Goal: Communication & Community: Participate in discussion

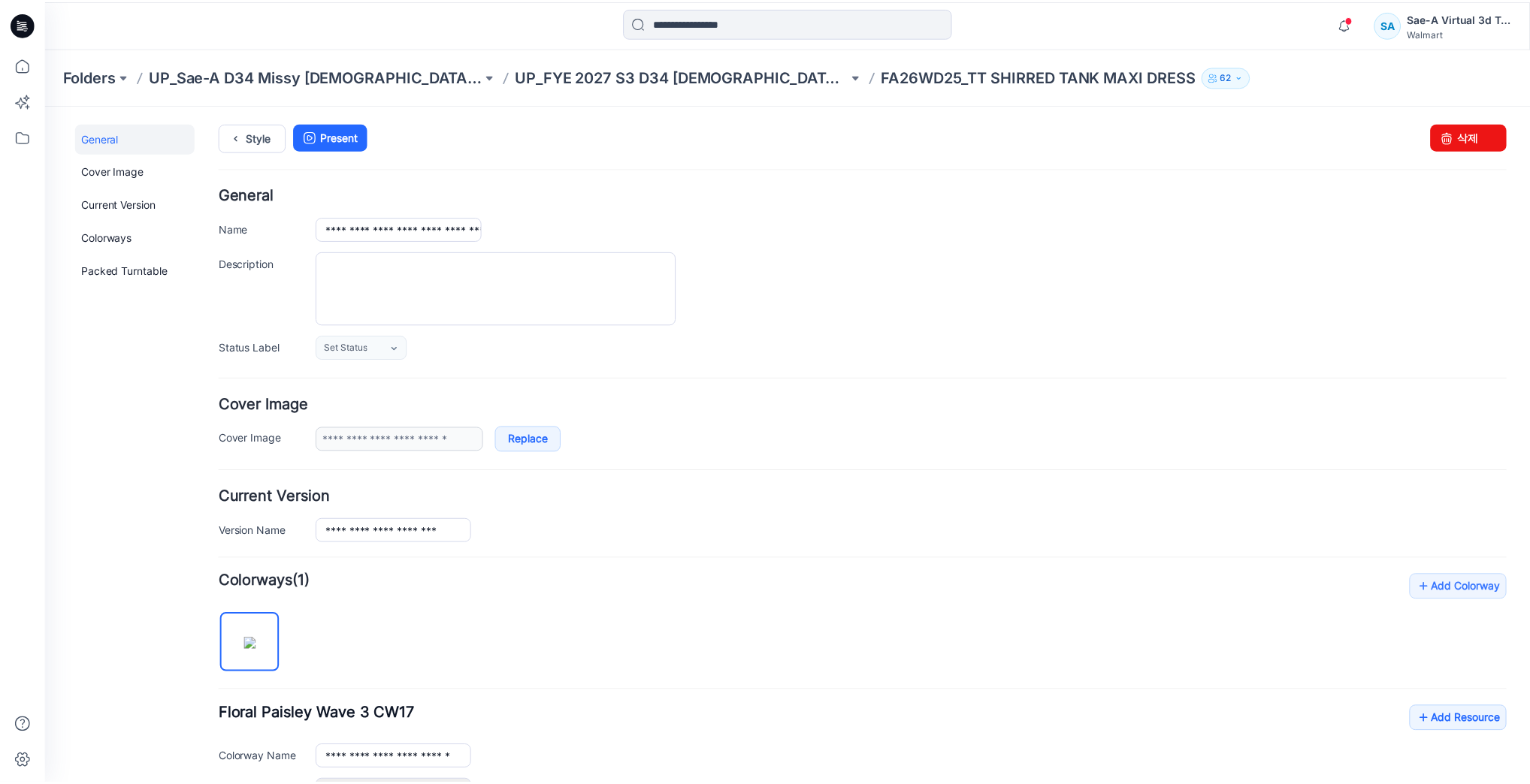
scroll to position [341, 0]
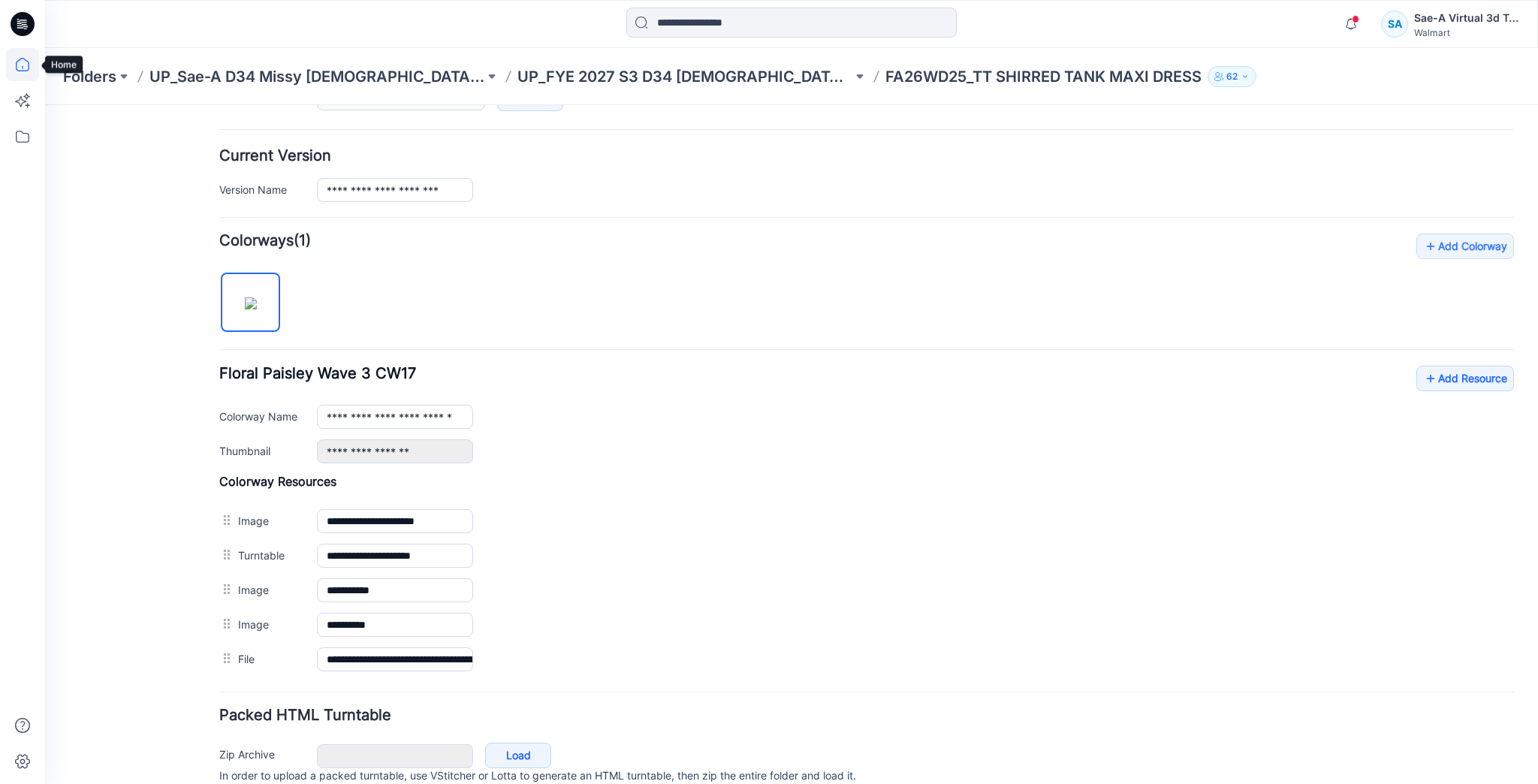
click at [33, 63] on icon at bounding box center [22, 65] width 33 height 33
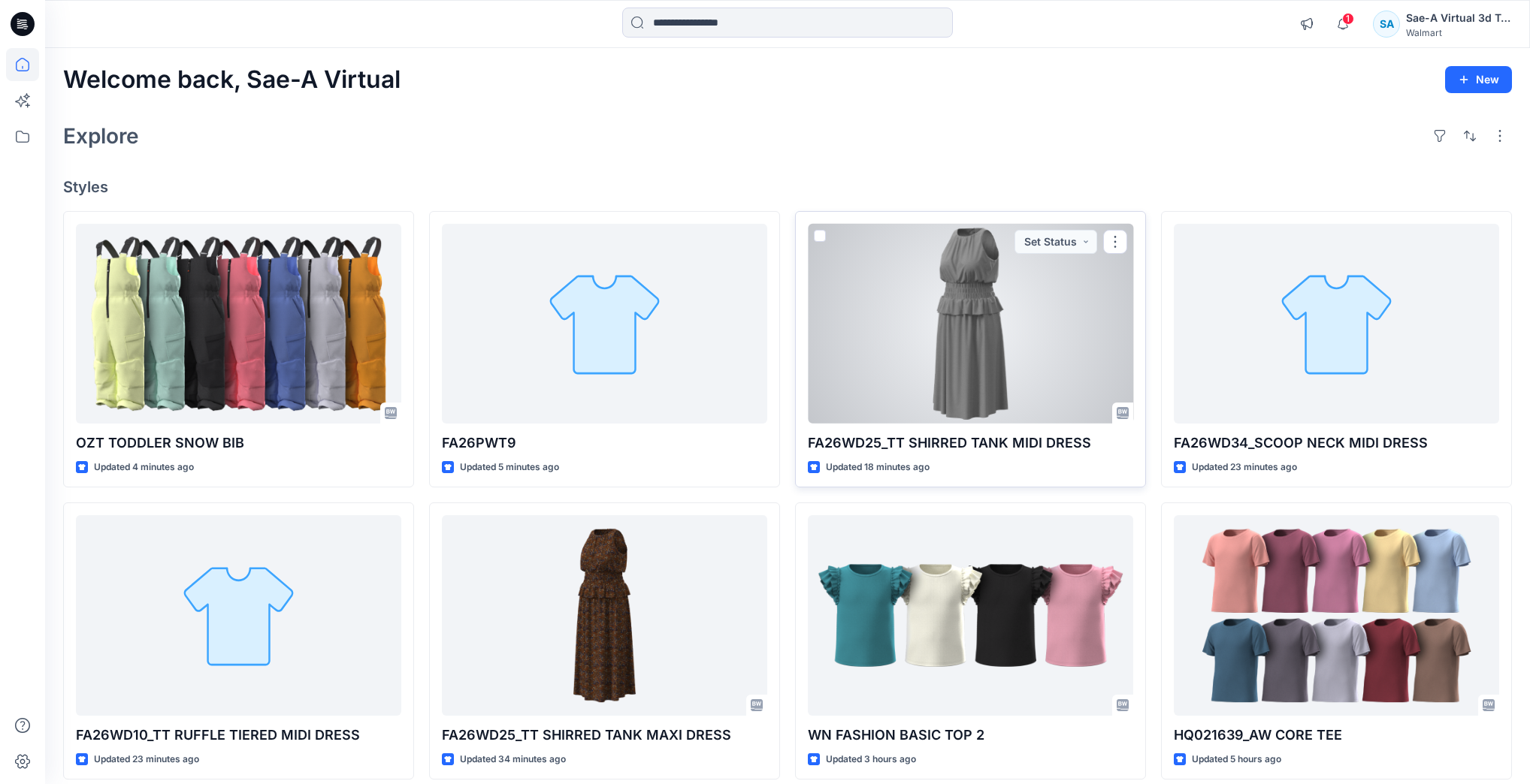
click at [922, 276] on div at bounding box center [970, 323] width 325 height 200
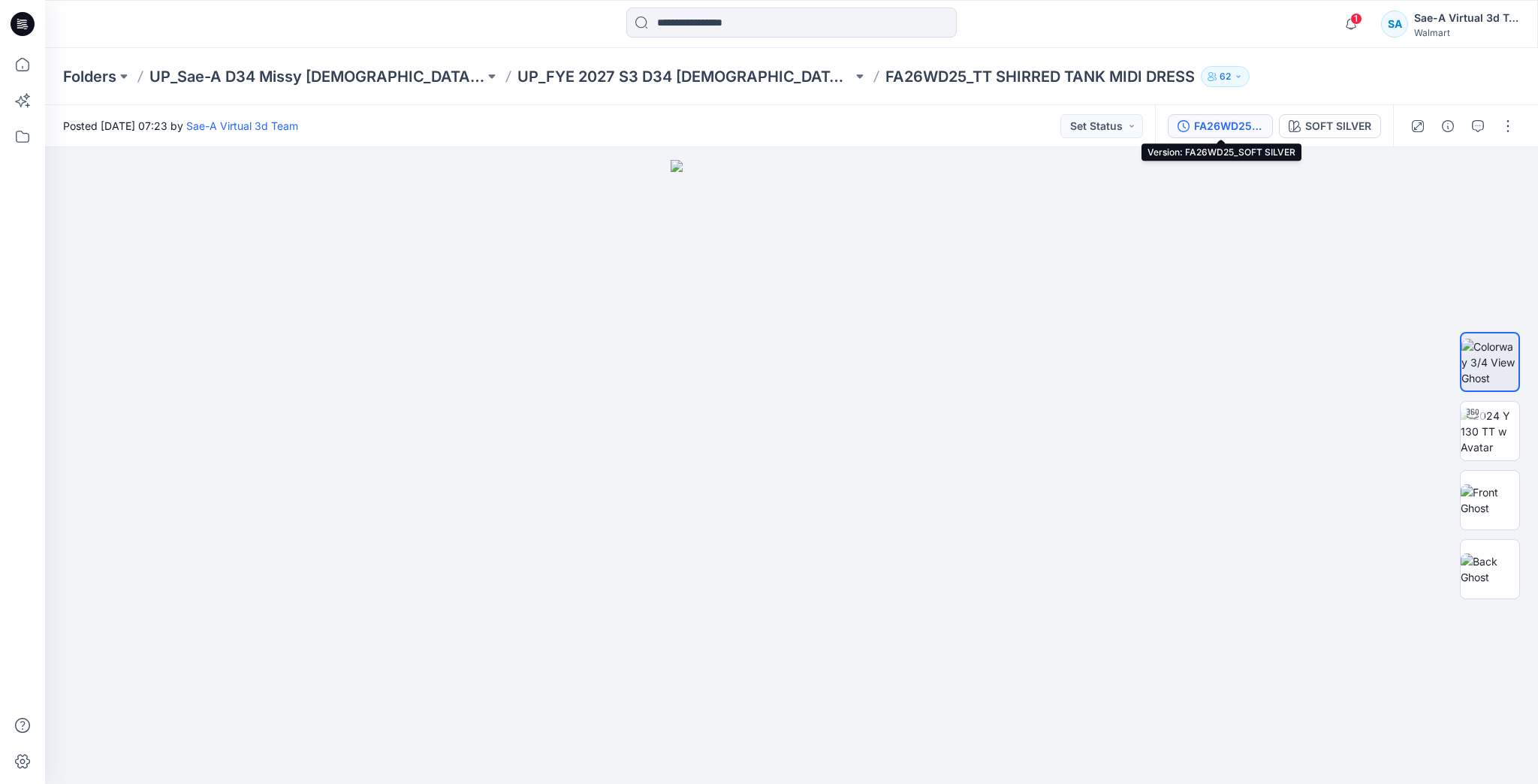
click at [1222, 123] on div "FA26WD25_SOFT SILVER" at bounding box center [1228, 125] width 69 height 16
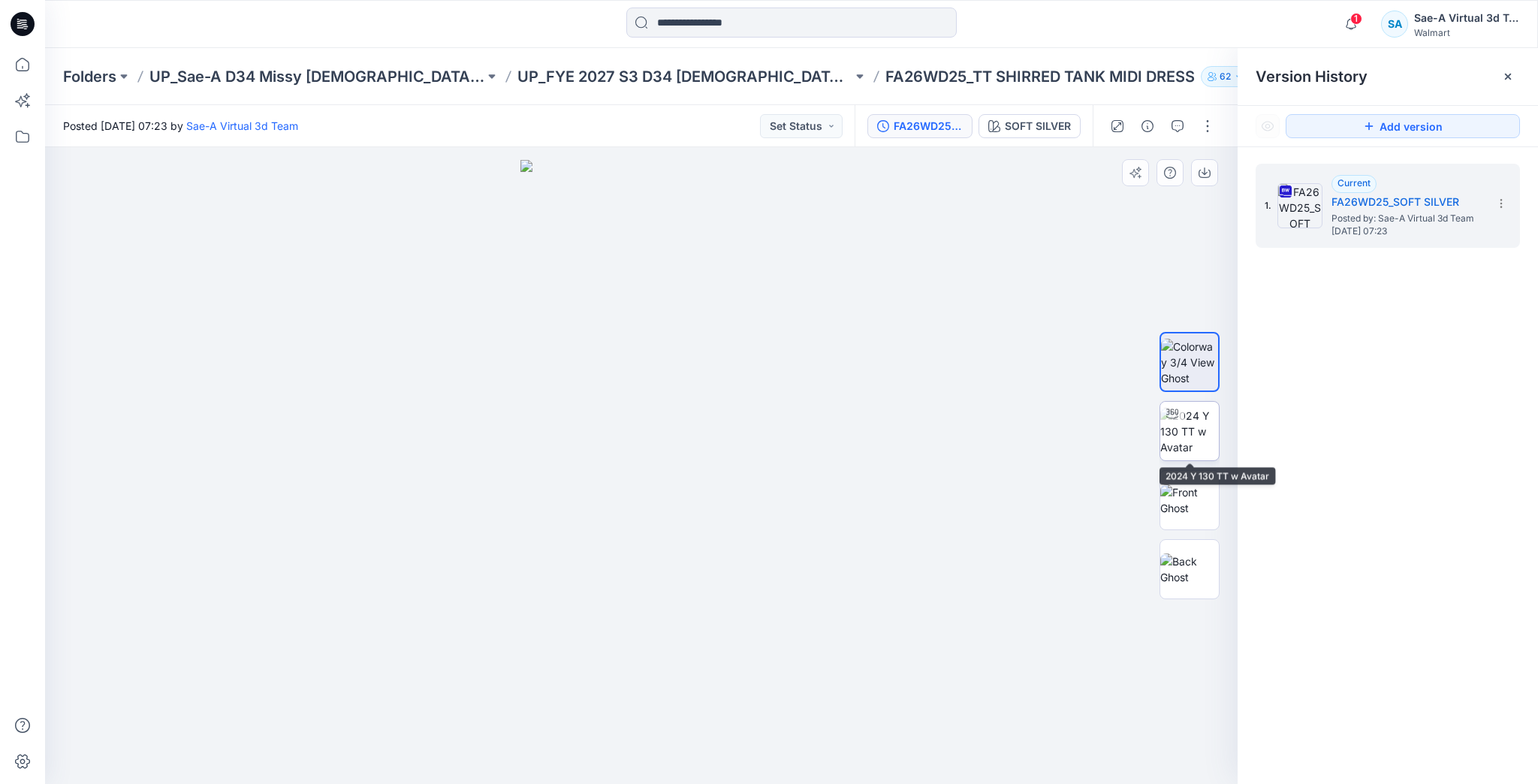
click at [1188, 408] on img at bounding box center [1190, 431] width 59 height 48
drag, startPoint x: 809, startPoint y: 745, endPoint x: 381, endPoint y: 715, distance: 429.1
click at [381, 715] on div at bounding box center [641, 466] width 1193 height 637
click at [1199, 126] on button "button" at bounding box center [1207, 125] width 24 height 24
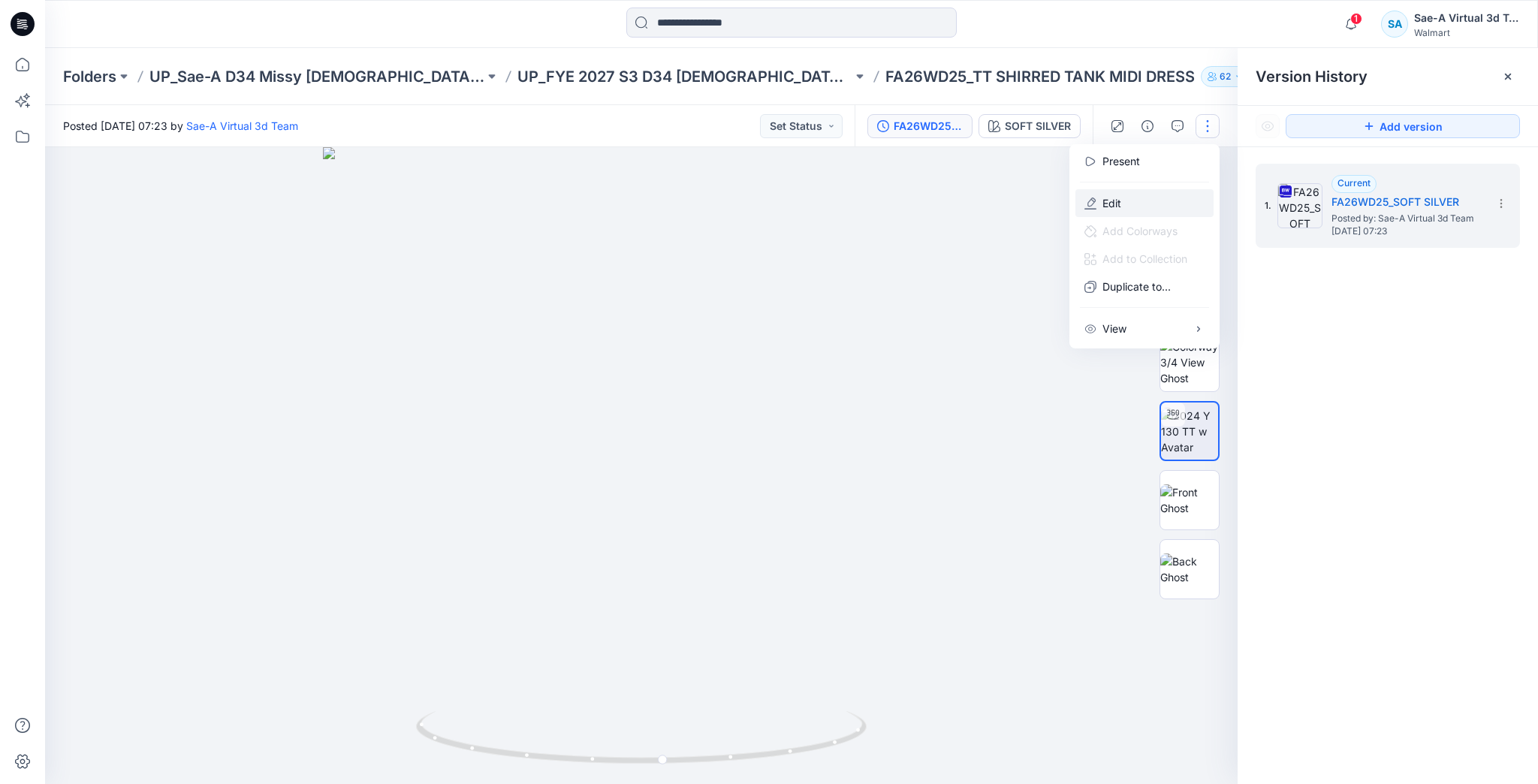
click at [1136, 205] on button "Edit" at bounding box center [1144, 202] width 138 height 28
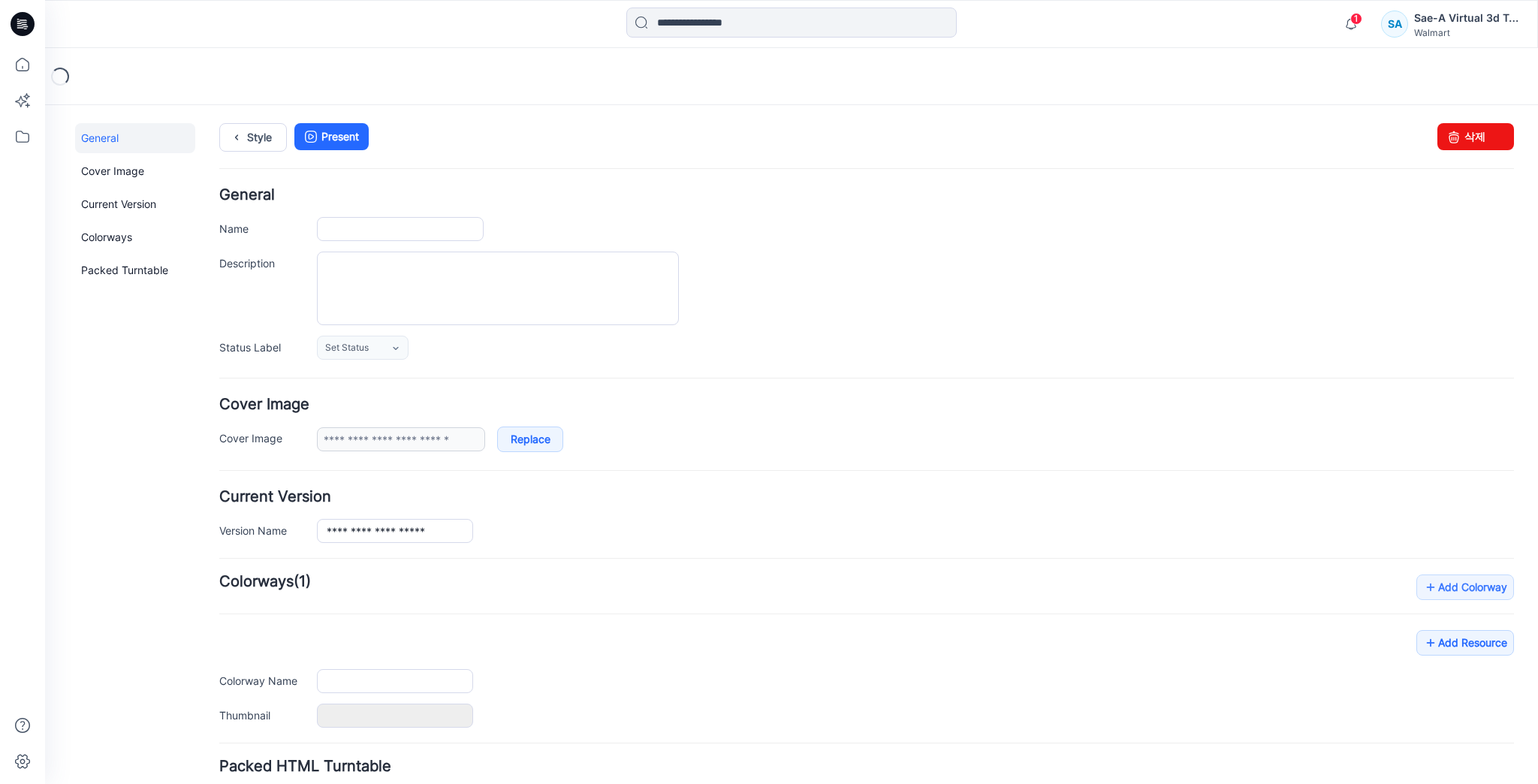
type input "**********"
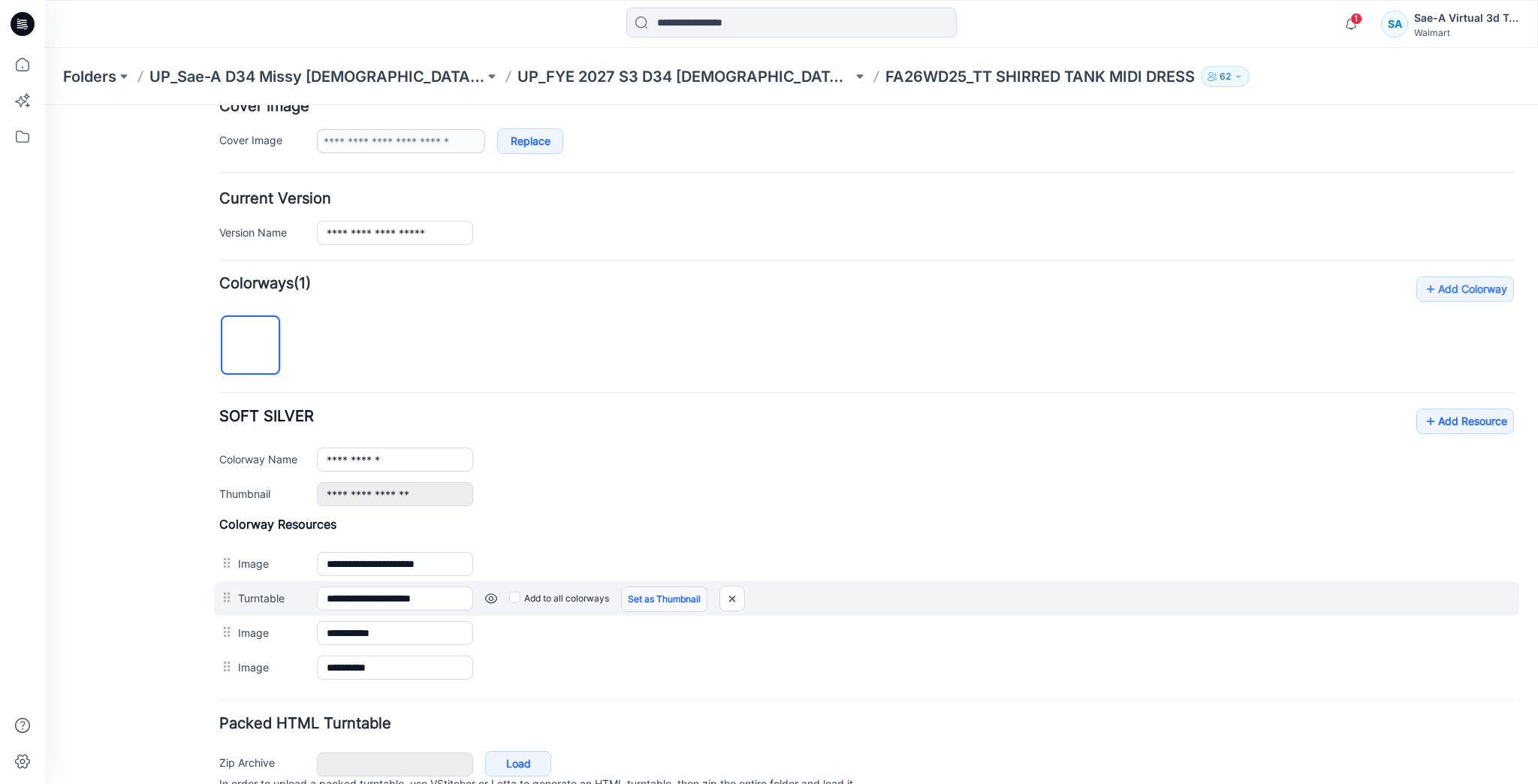
scroll to position [300, 0]
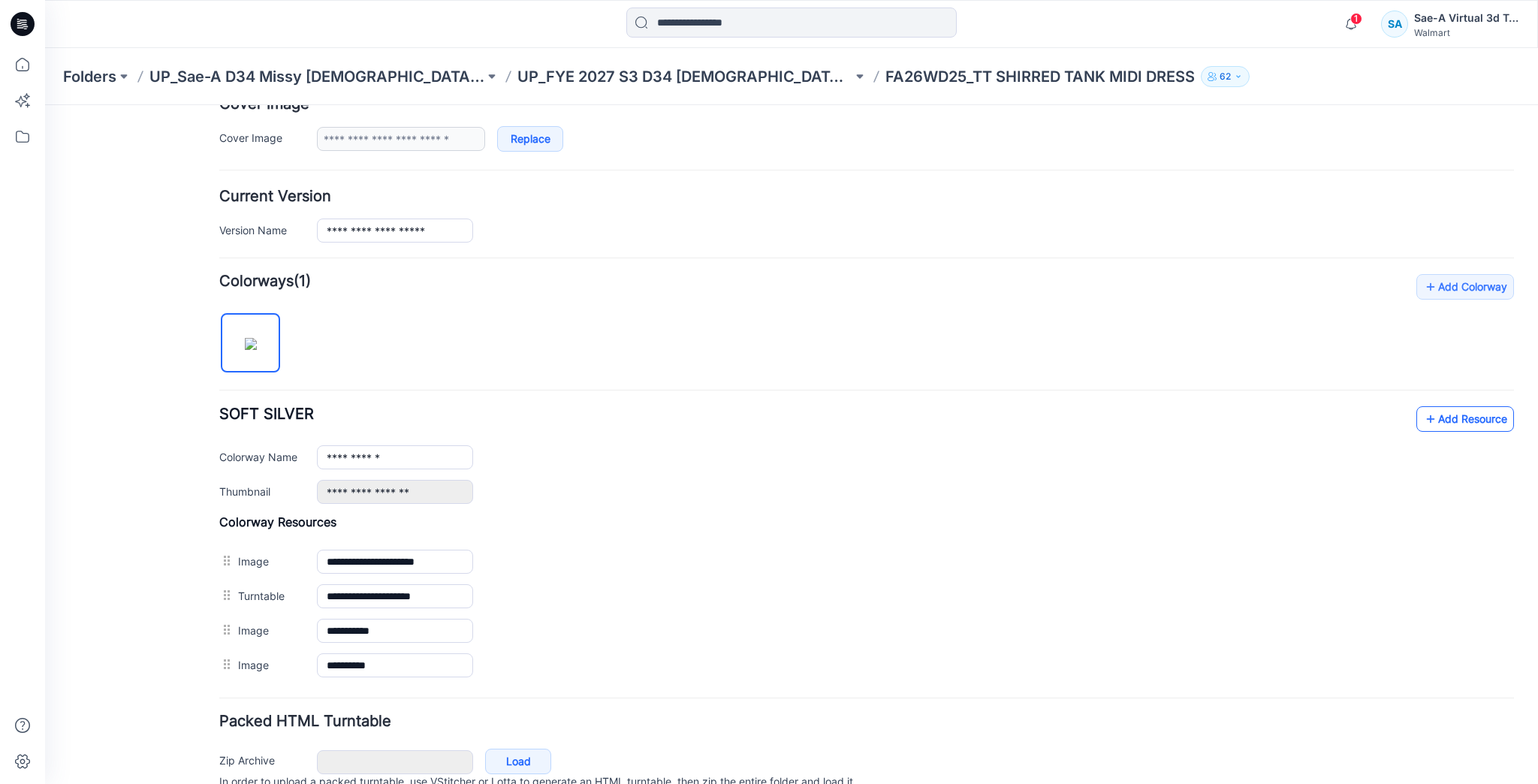
click at [1431, 414] on link "Add Resource" at bounding box center [1465, 418] width 98 height 26
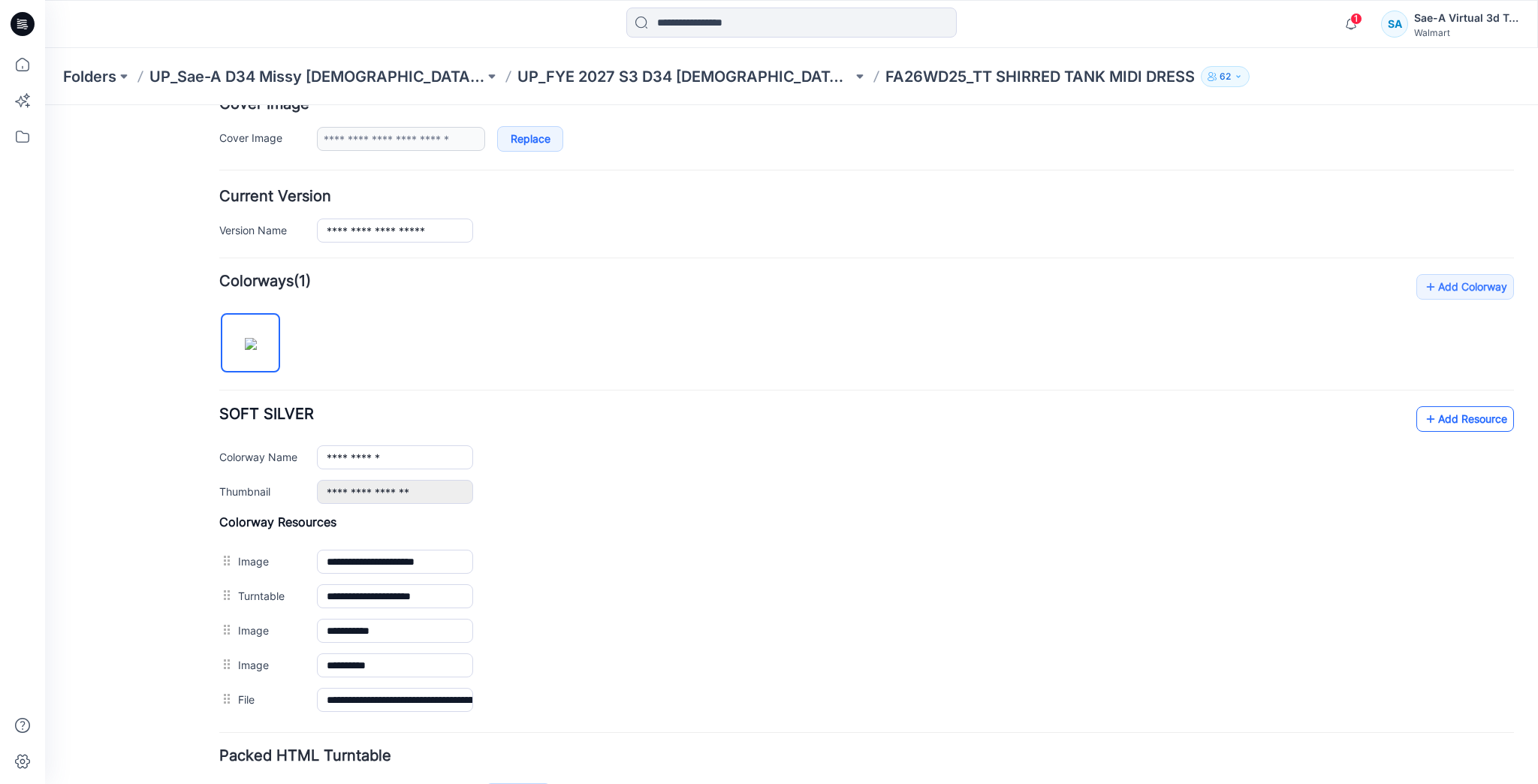
click at [1424, 418] on icon at bounding box center [1431, 418] width 15 height 24
click at [697, 77] on p "UP_FYE 2027 S3 D34 Ladies Dresses" at bounding box center [684, 77] width 335 height 21
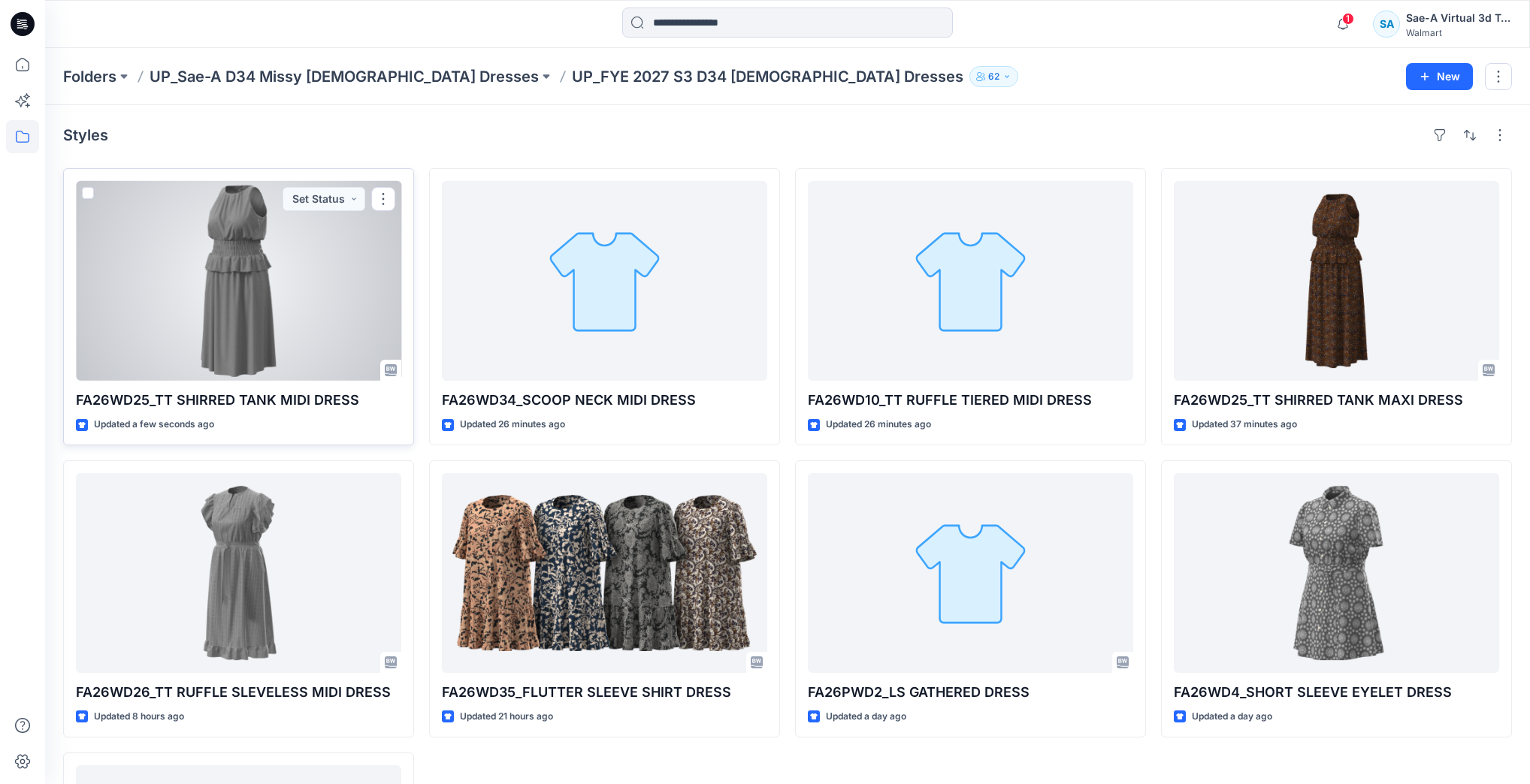
click at [249, 313] on div at bounding box center [239, 280] width 325 height 200
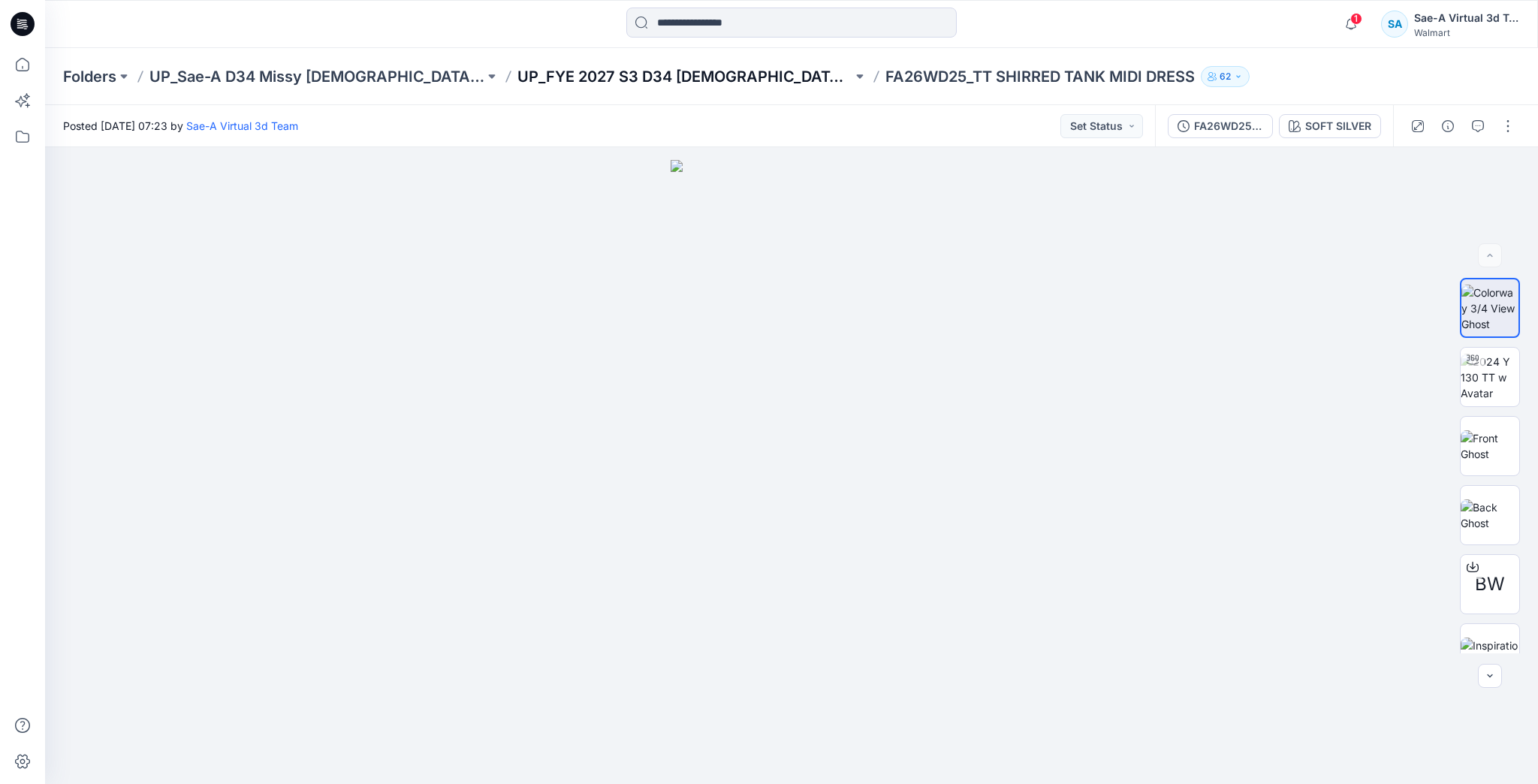
click at [673, 80] on p "UP_FYE 2027 S3 D34 Ladies Dresses" at bounding box center [684, 77] width 335 height 21
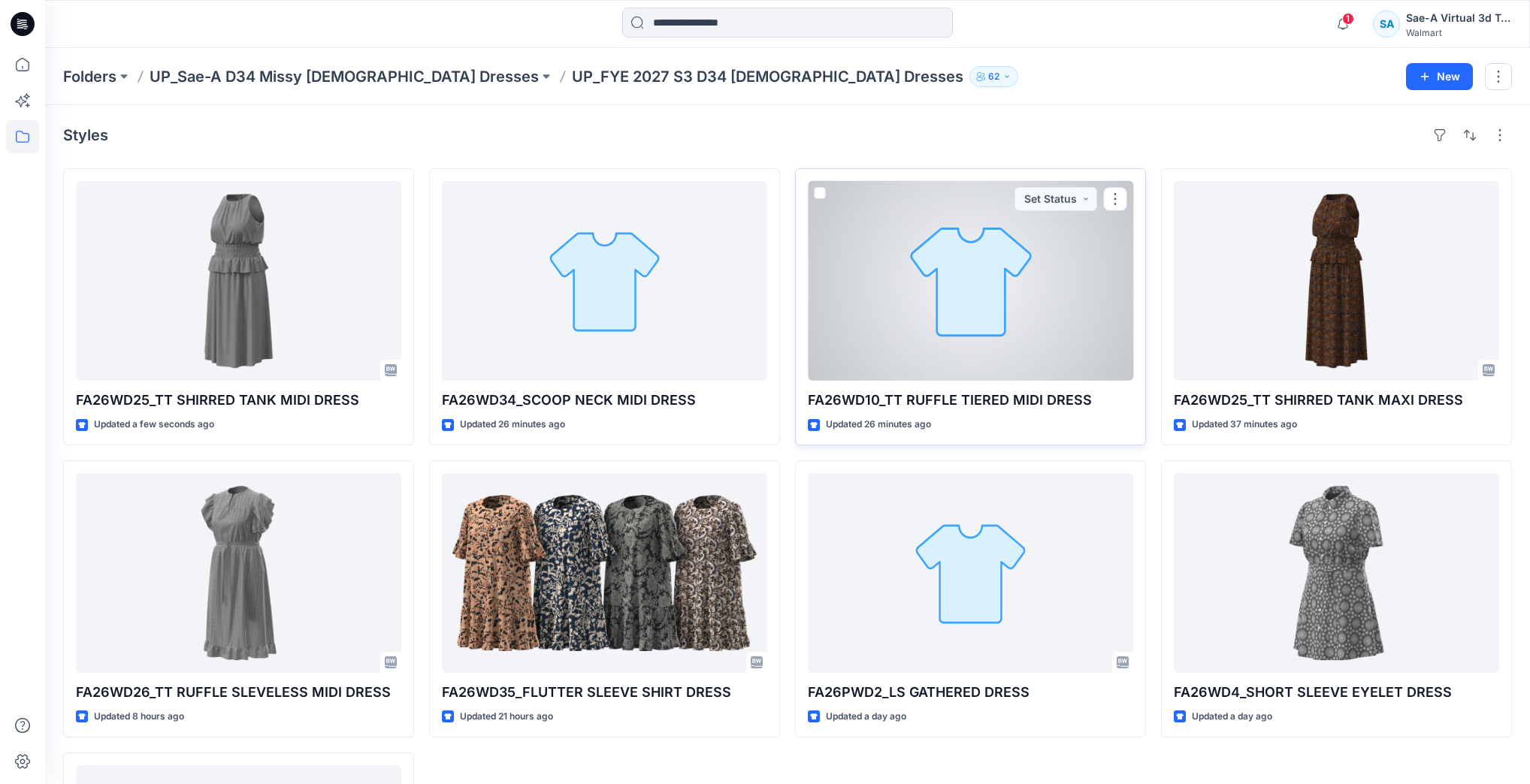
click at [892, 310] on div at bounding box center [970, 280] width 325 height 200
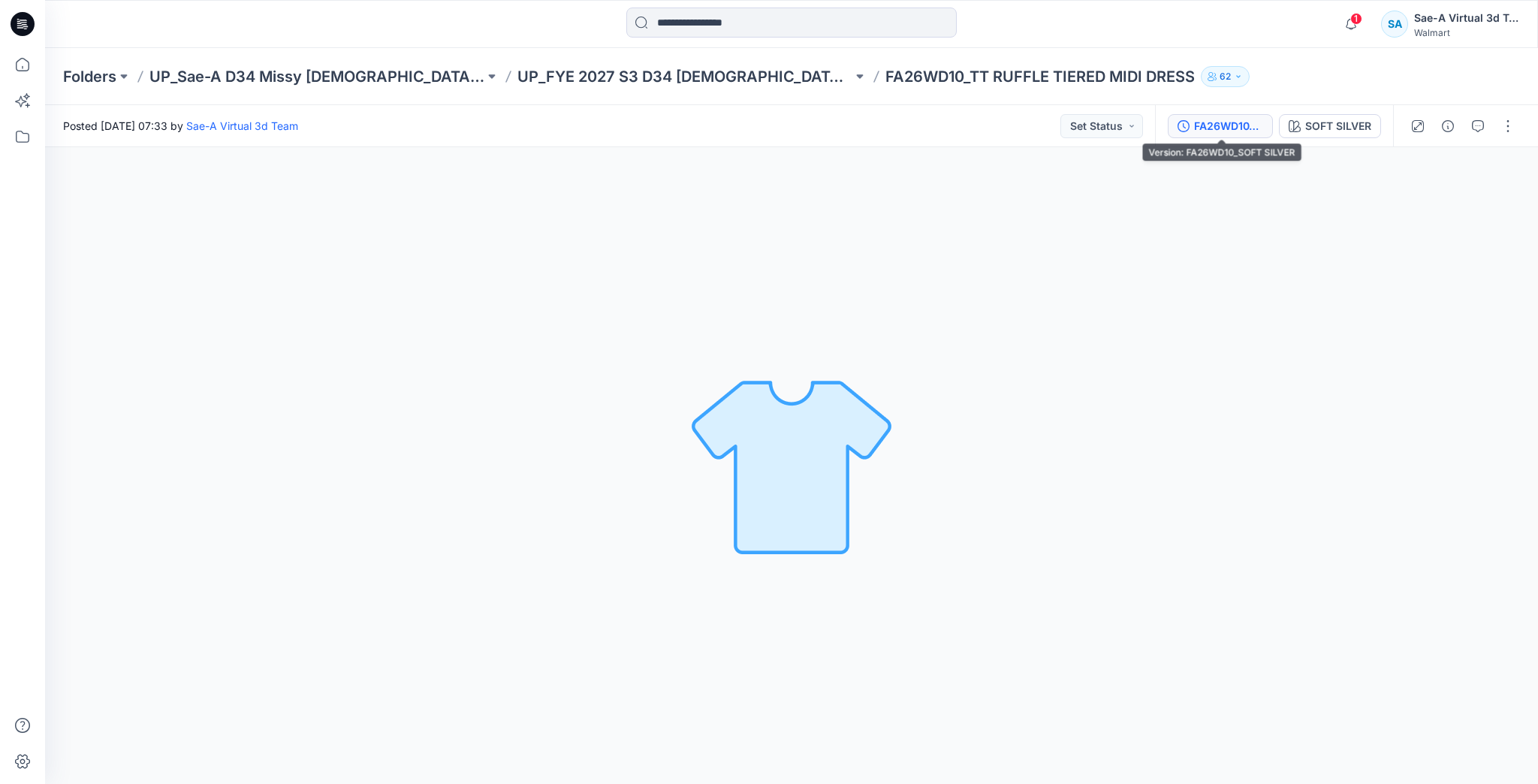
click at [1222, 124] on div "FA26WD10_SOFT SILVER" at bounding box center [1228, 125] width 69 height 16
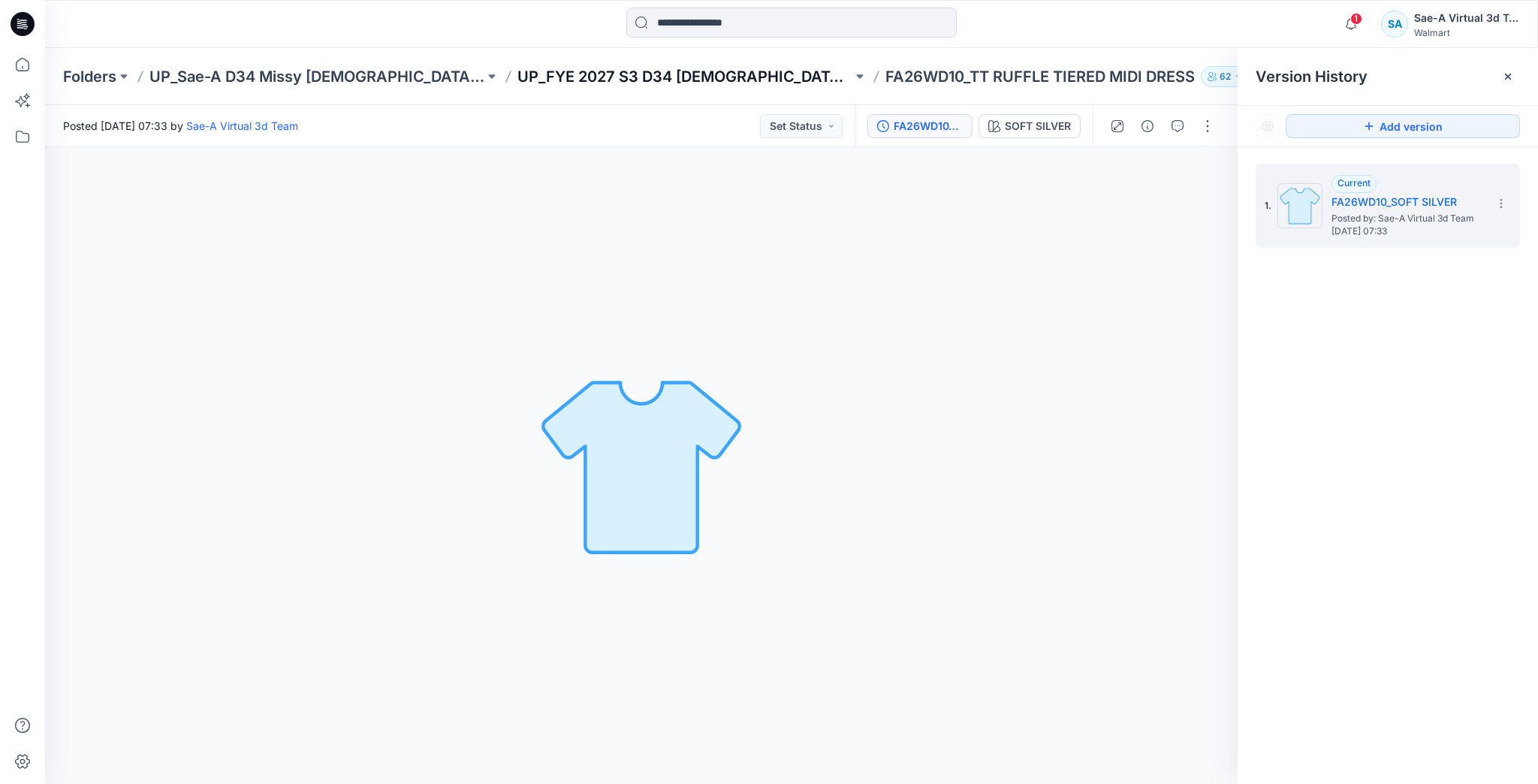
click at [649, 81] on p "UP_FYE 2027 S3 D34 Ladies Dresses" at bounding box center [684, 77] width 335 height 21
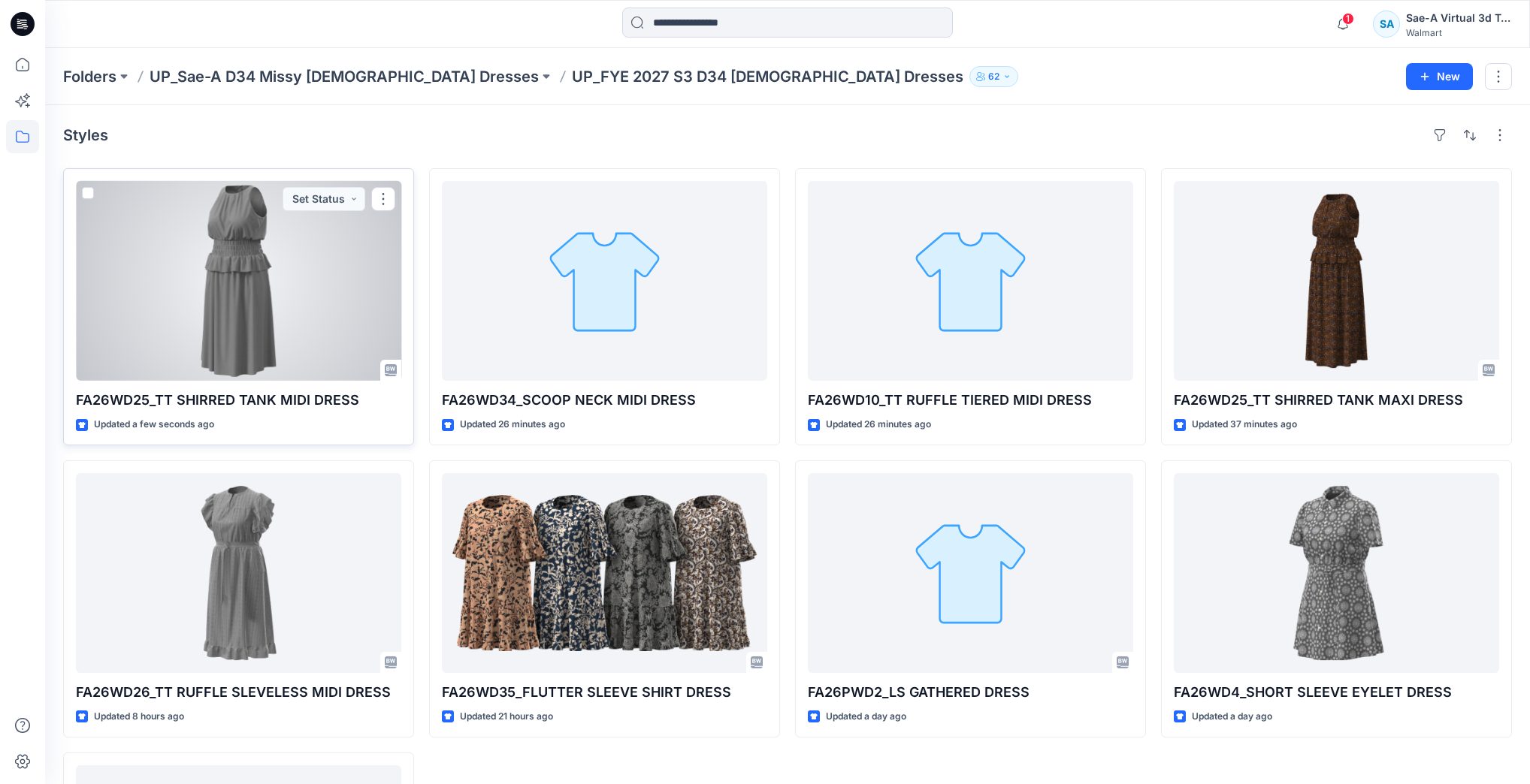
click at [324, 320] on div at bounding box center [239, 280] width 325 height 200
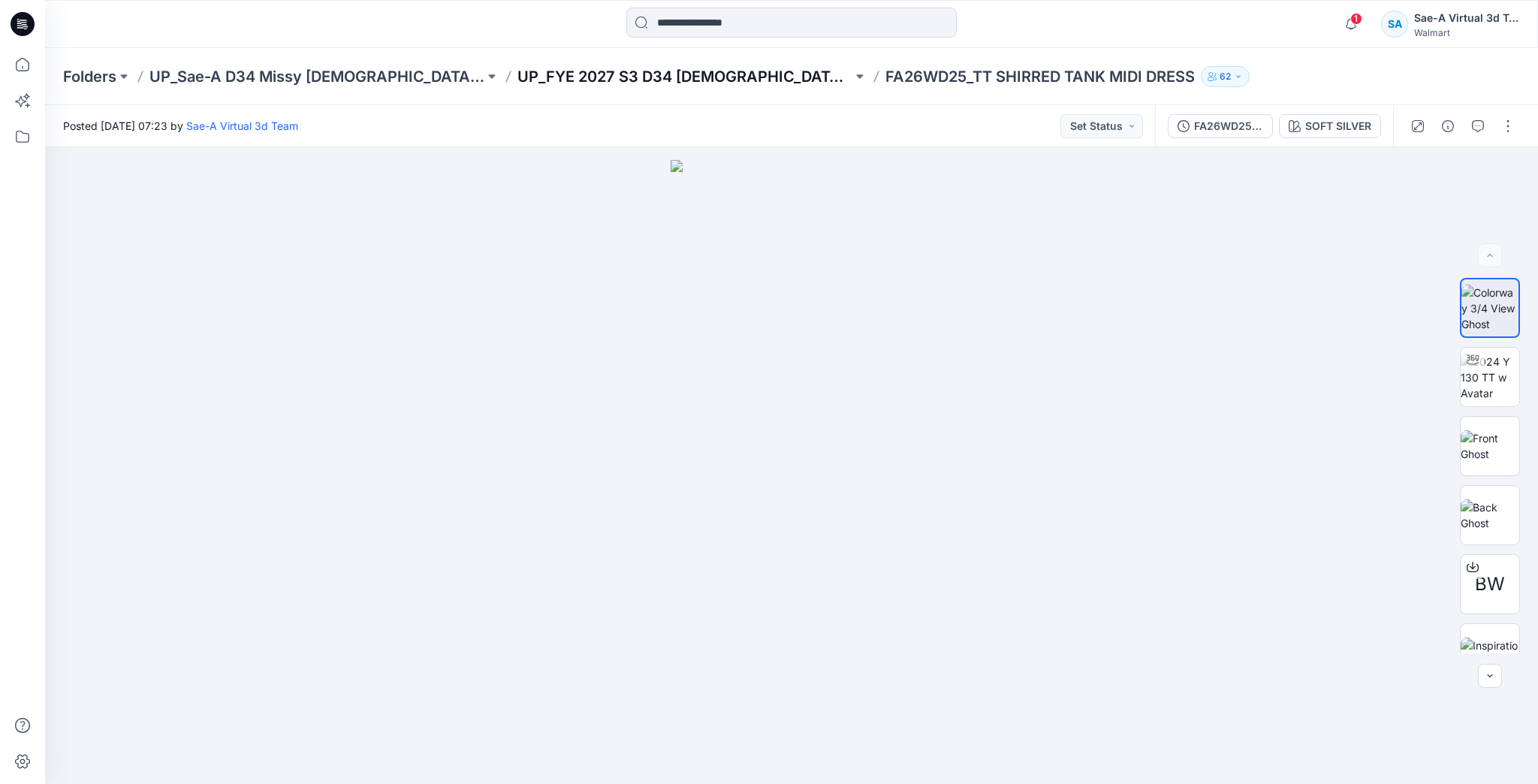
click at [652, 74] on p "UP_FYE 2027 S3 D34 Ladies Dresses" at bounding box center [684, 77] width 335 height 21
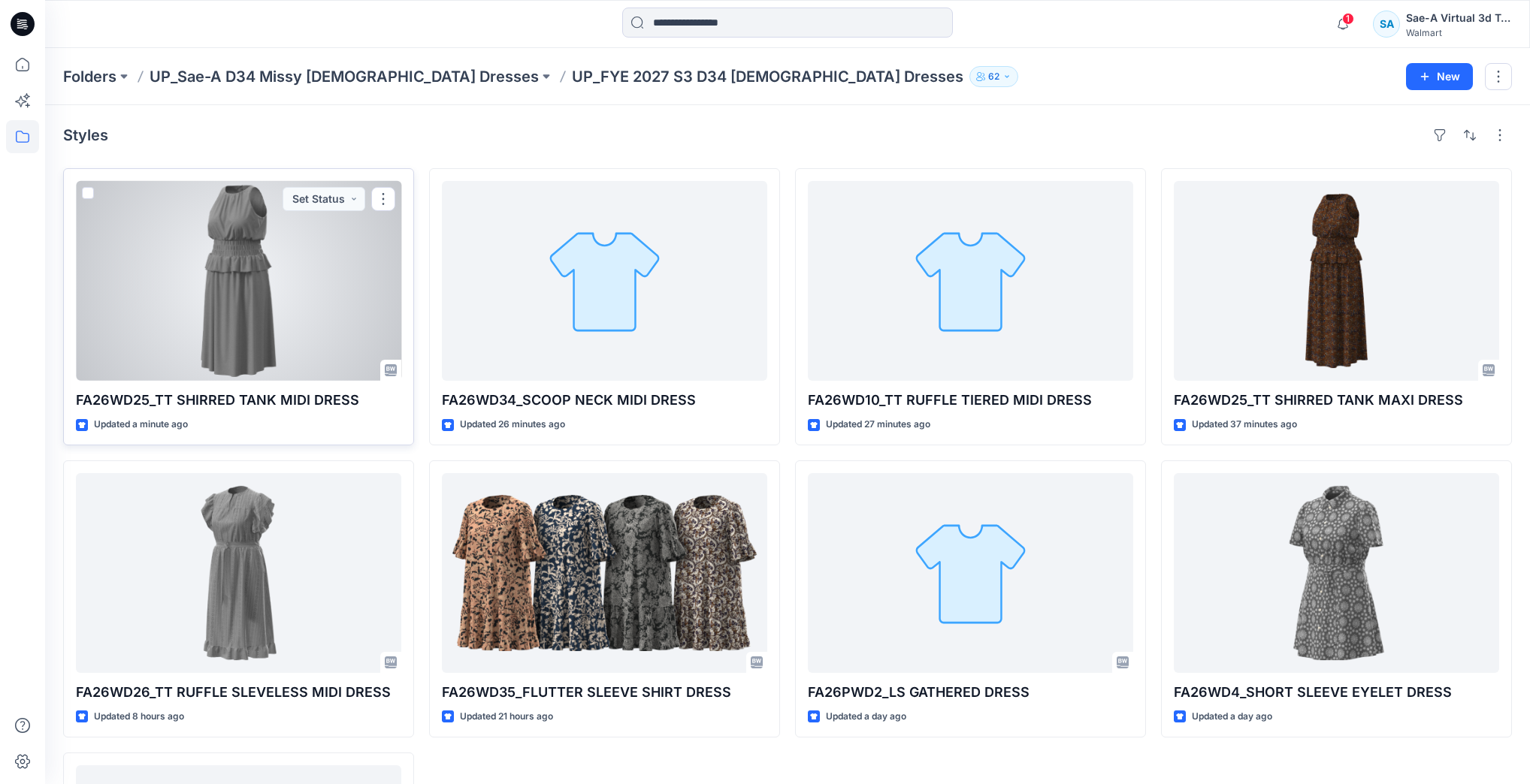
click at [267, 325] on div at bounding box center [239, 280] width 325 height 200
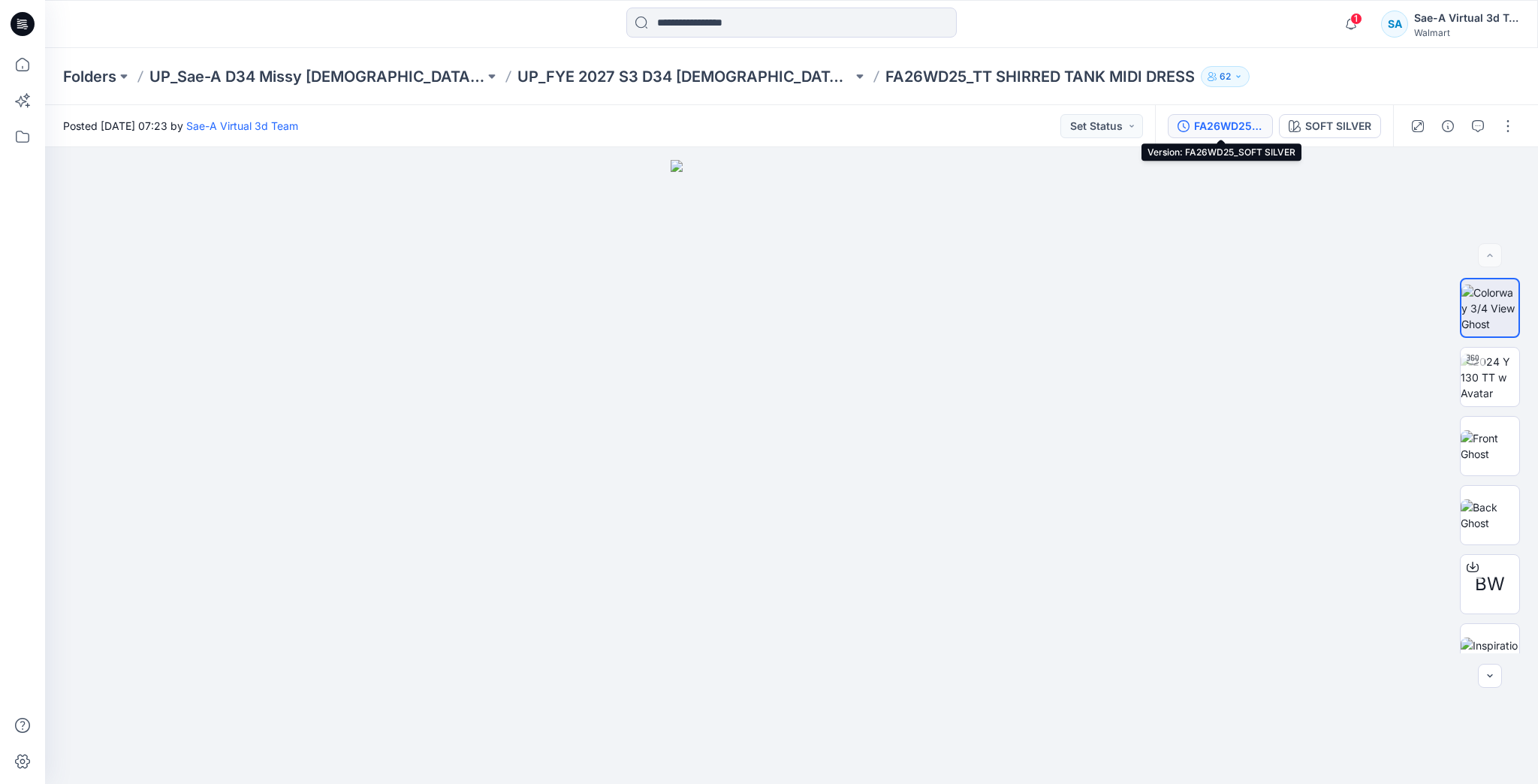
click at [1212, 126] on div "FA26WD25_SOFT SILVER" at bounding box center [1228, 125] width 69 height 16
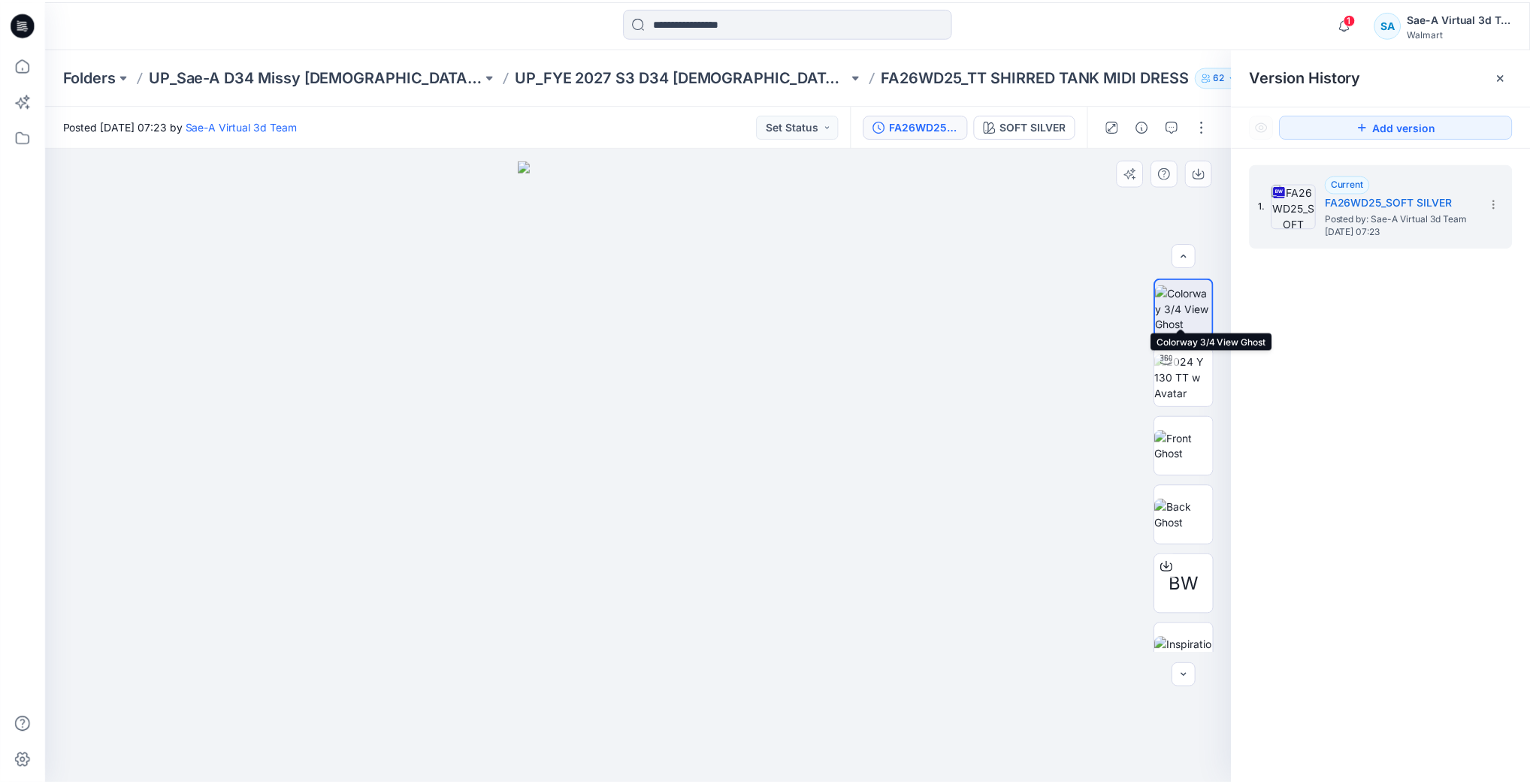
scroll to position [30, 0]
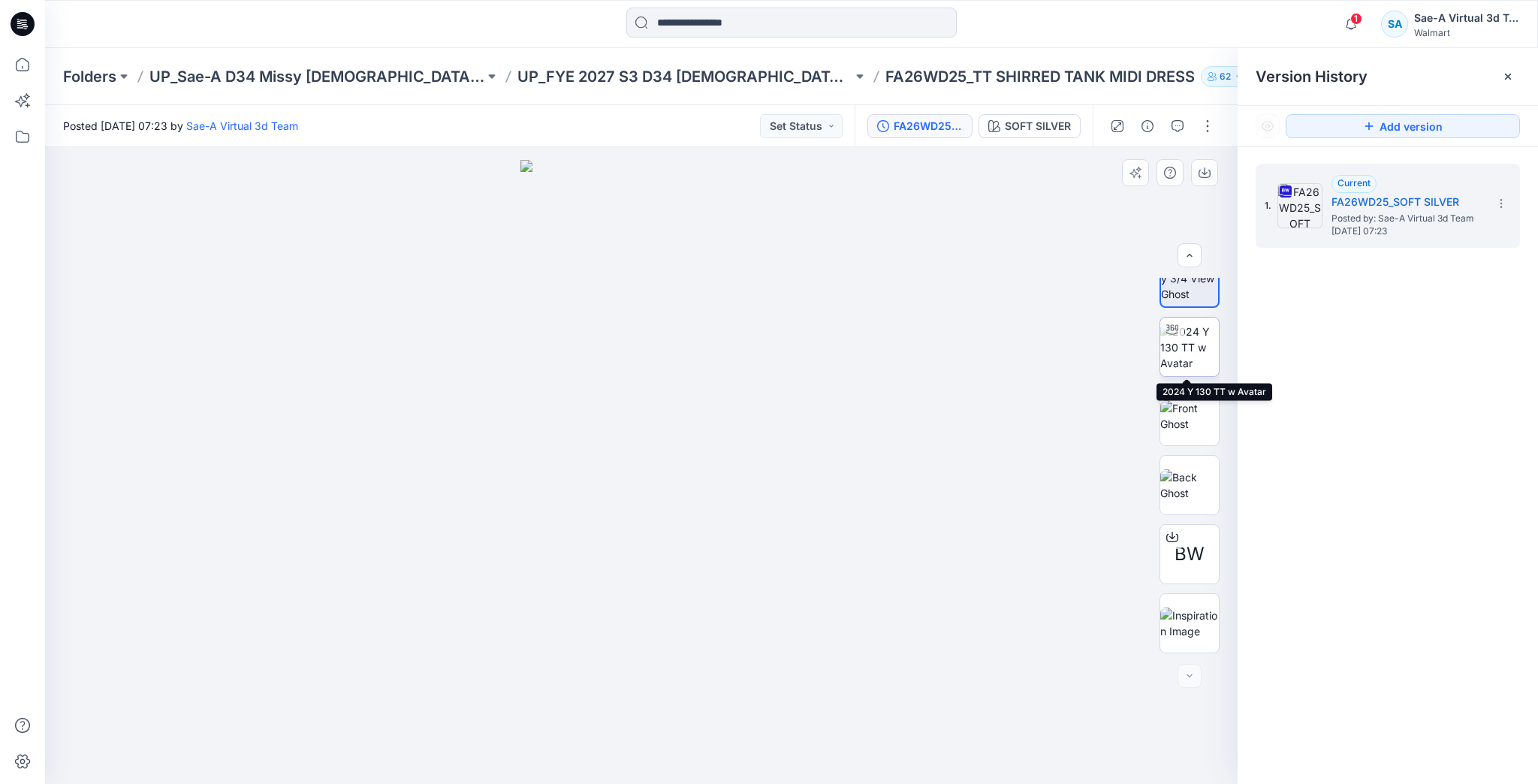
click at [1188, 345] on img at bounding box center [1190, 348] width 59 height 48
click at [23, 69] on icon at bounding box center [23, 65] width 13 height 13
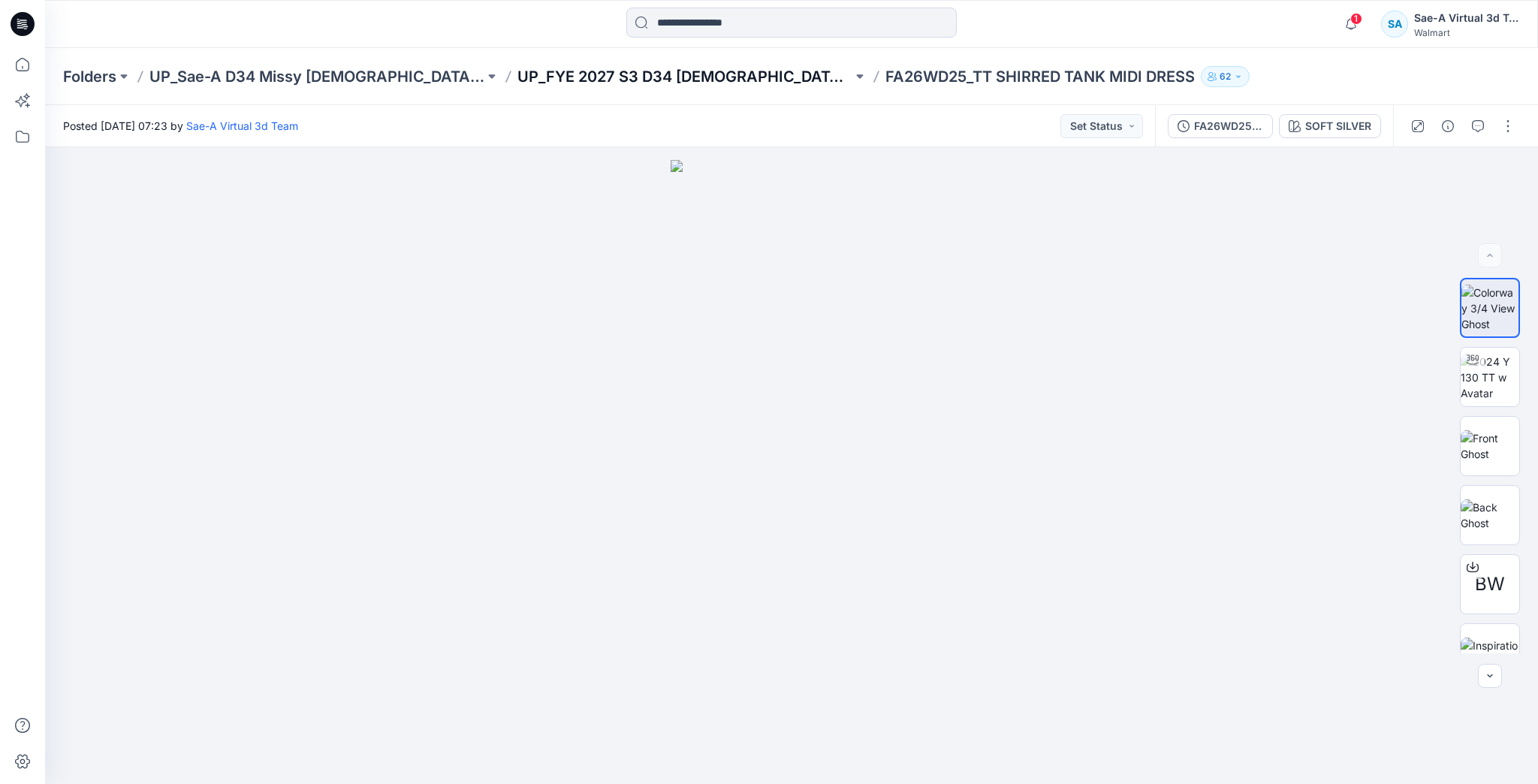
click at [685, 78] on p "UP_FYE 2027 S3 D34 Ladies Dresses" at bounding box center [684, 77] width 335 height 21
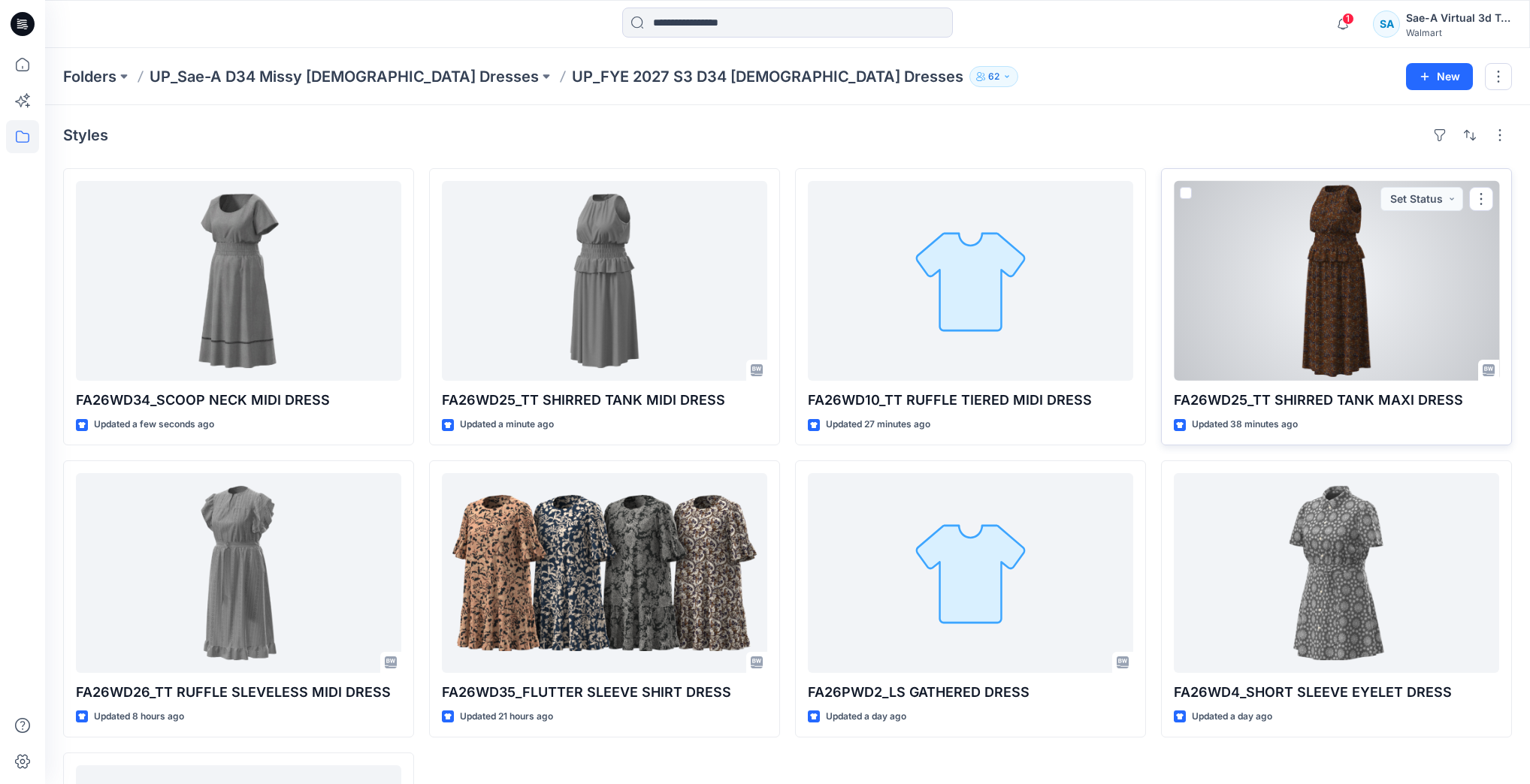
click at [1264, 301] on div at bounding box center [1336, 280] width 325 height 200
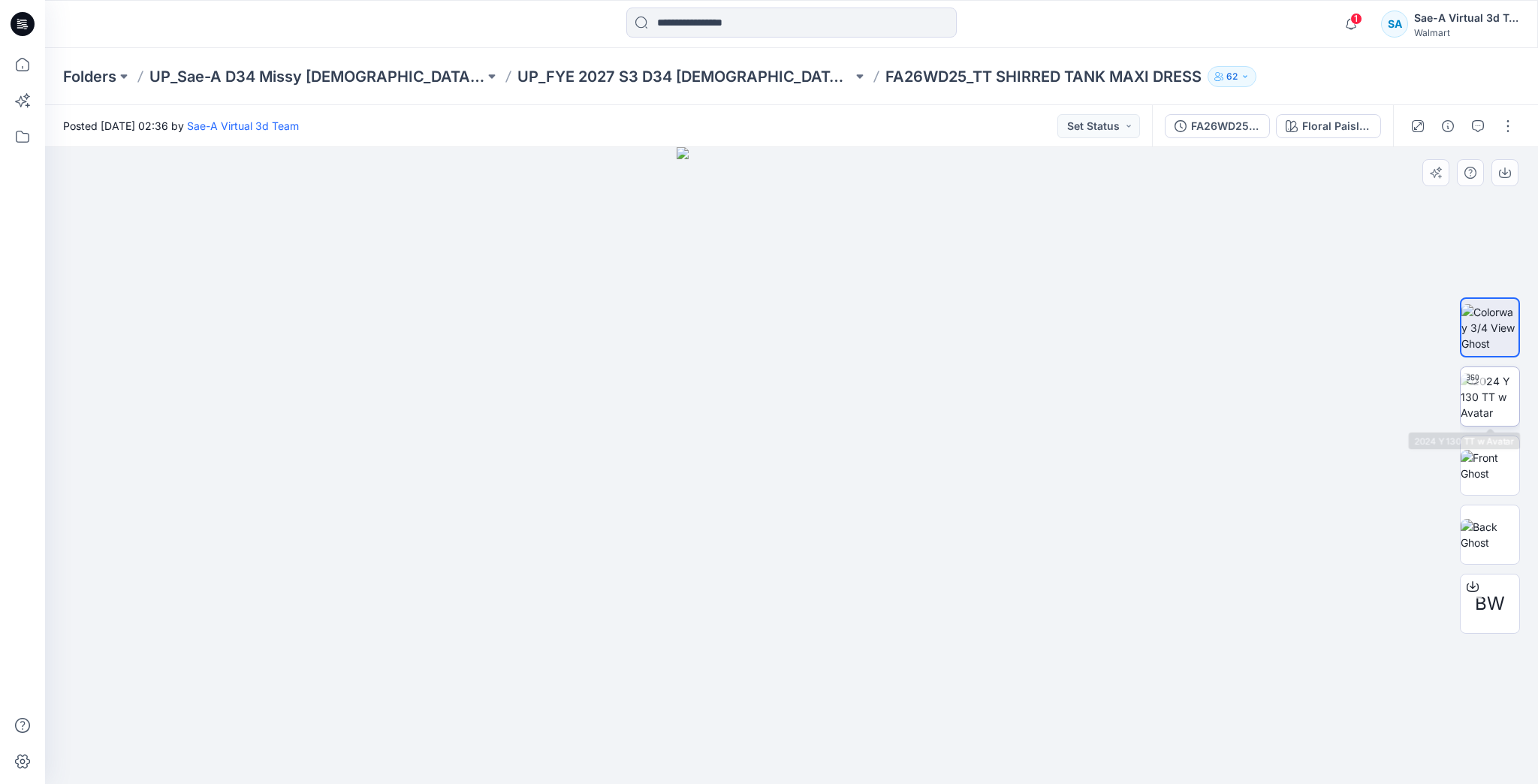
click at [1470, 397] on img at bounding box center [1490, 397] width 59 height 48
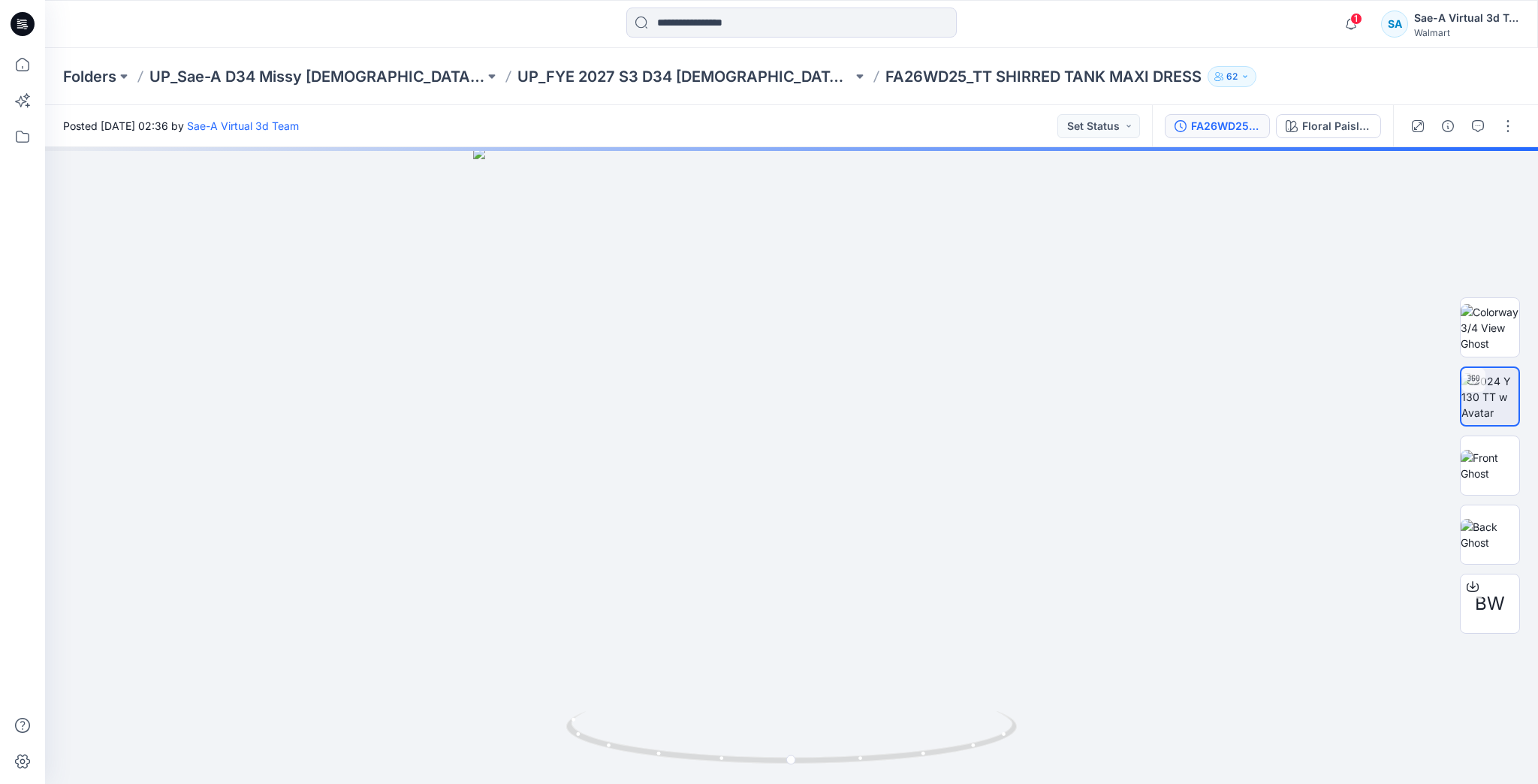
click at [1216, 134] on button "FA26WD25_Full Colorways" at bounding box center [1218, 125] width 106 height 24
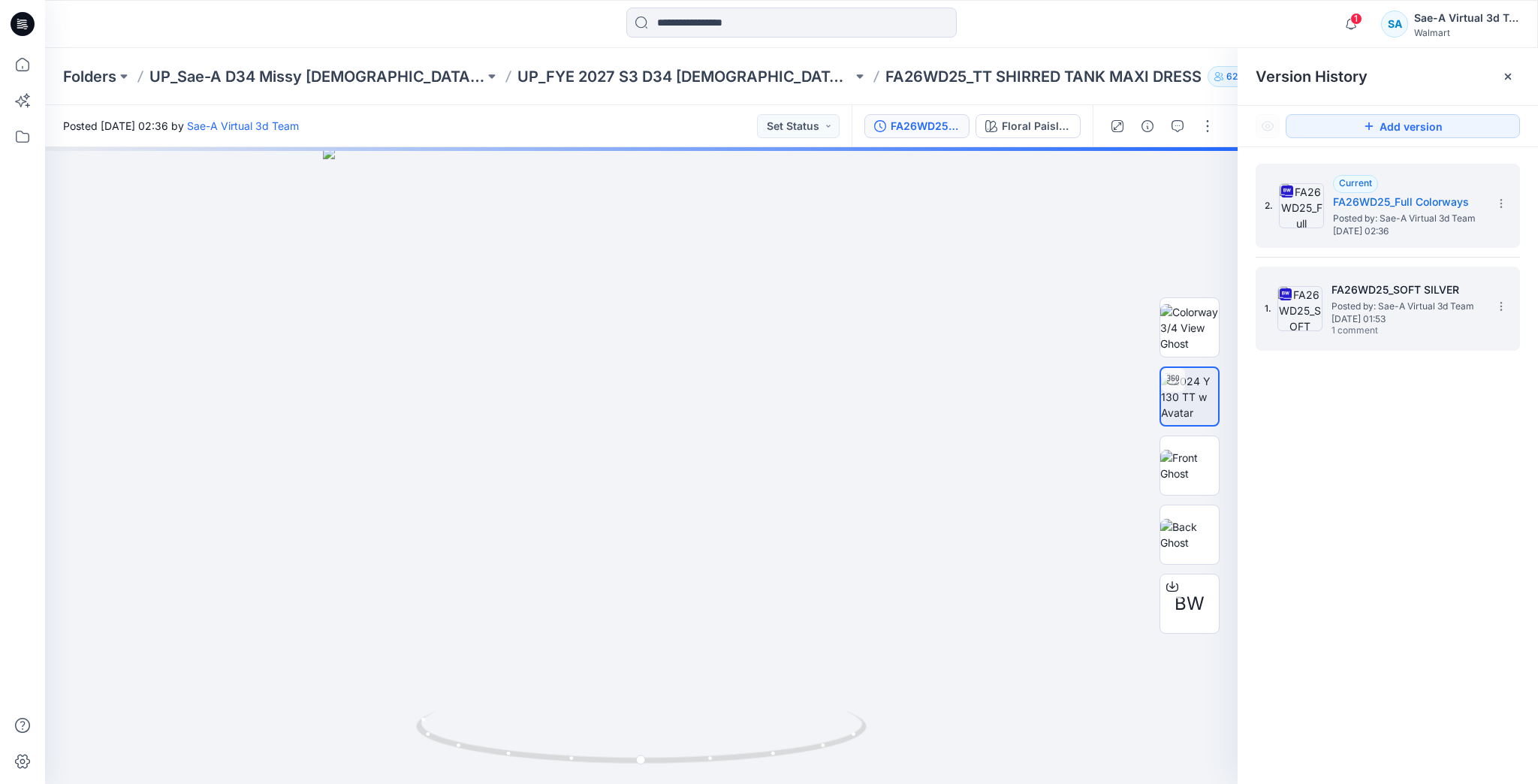
click at [1367, 286] on h5 "FA26WD25_SOFT SILVER" at bounding box center [1407, 290] width 150 height 18
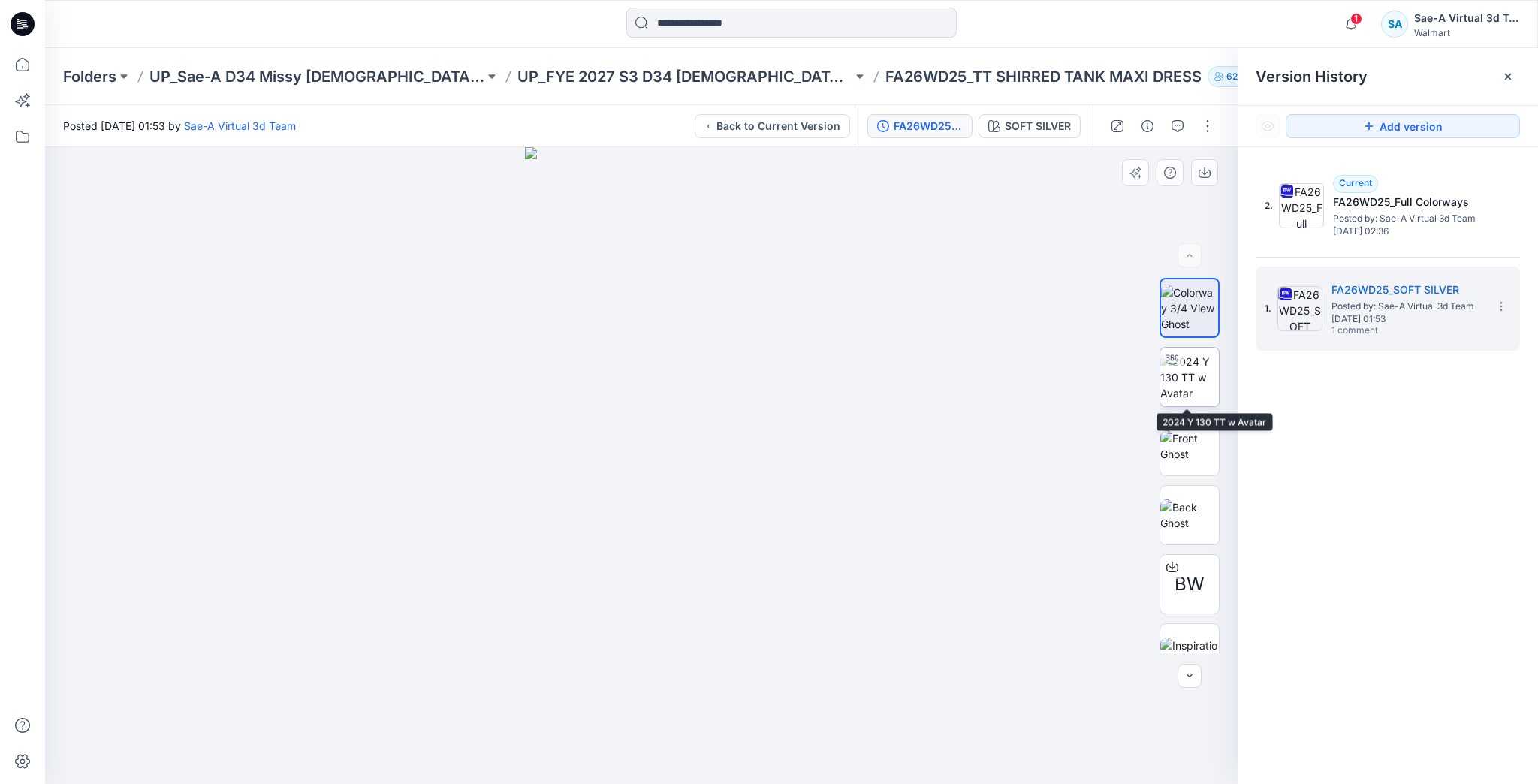
click at [1173, 375] on img at bounding box center [1190, 377] width 59 height 48
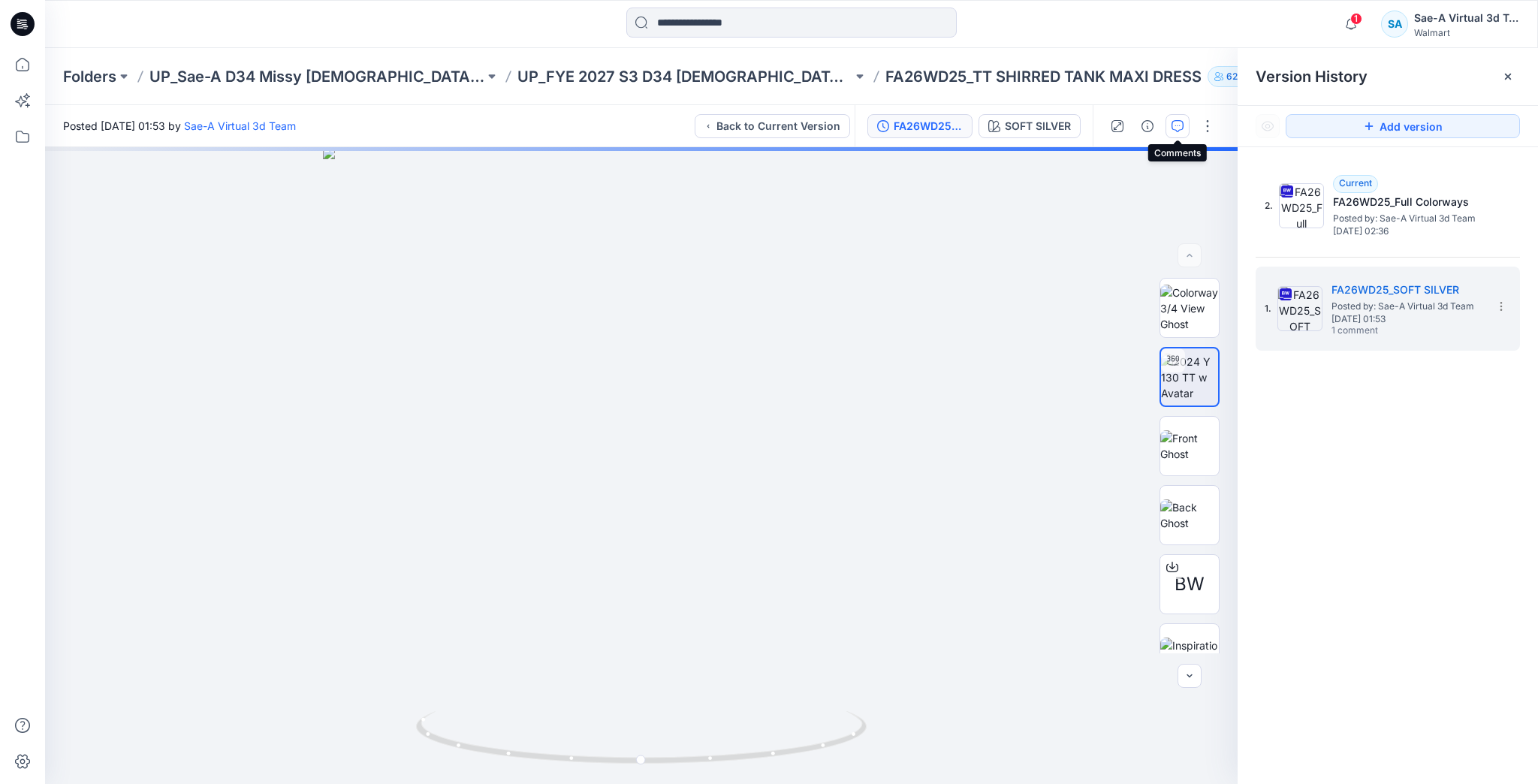
click at [1182, 129] on icon "button" at bounding box center [1178, 125] width 12 height 12
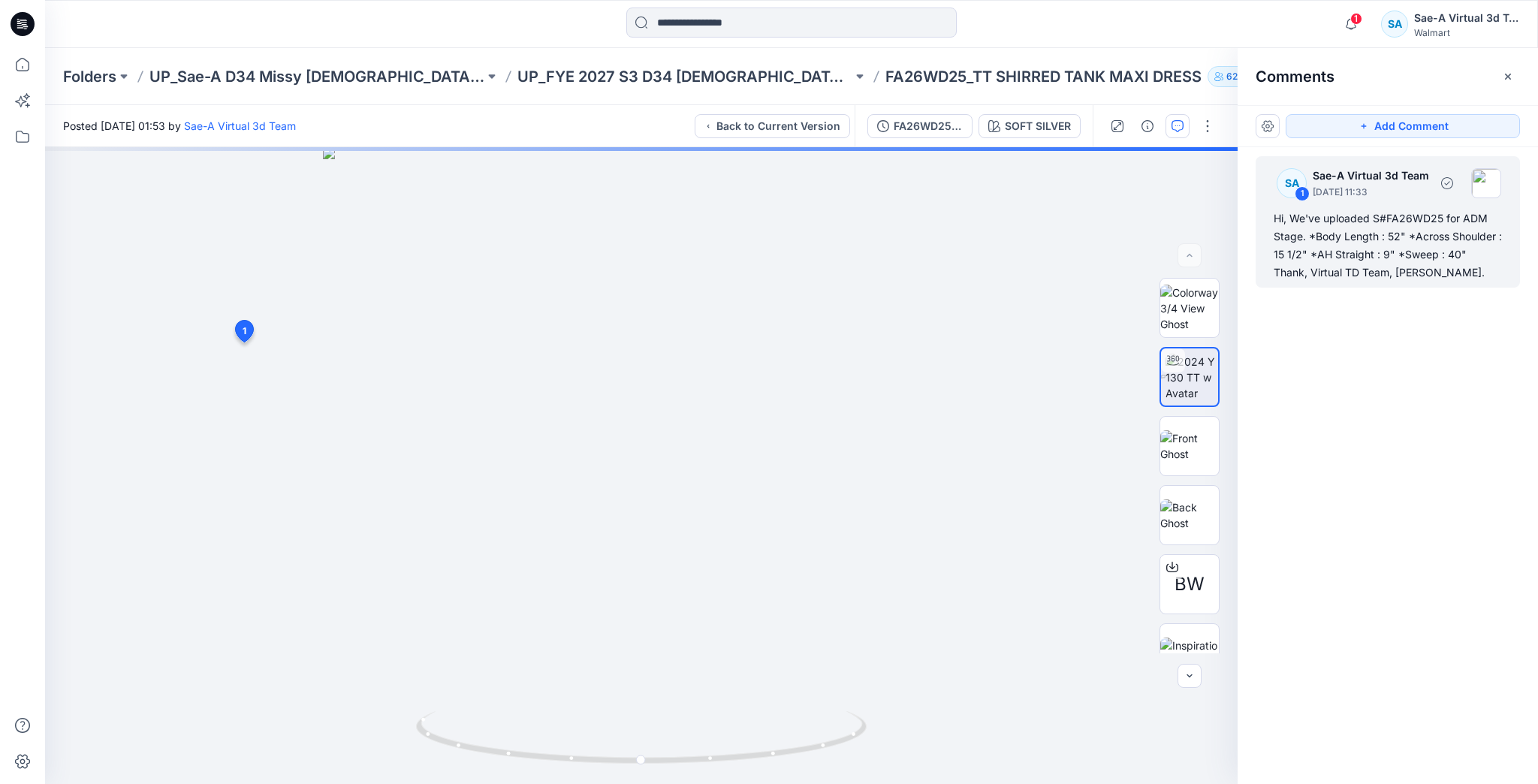
click at [1416, 264] on div "Hi, We've uploaded S#FA26WD25 for ADM Stage. *Body Length : 52" *Across Shoulde…" at bounding box center [1388, 245] width 228 height 72
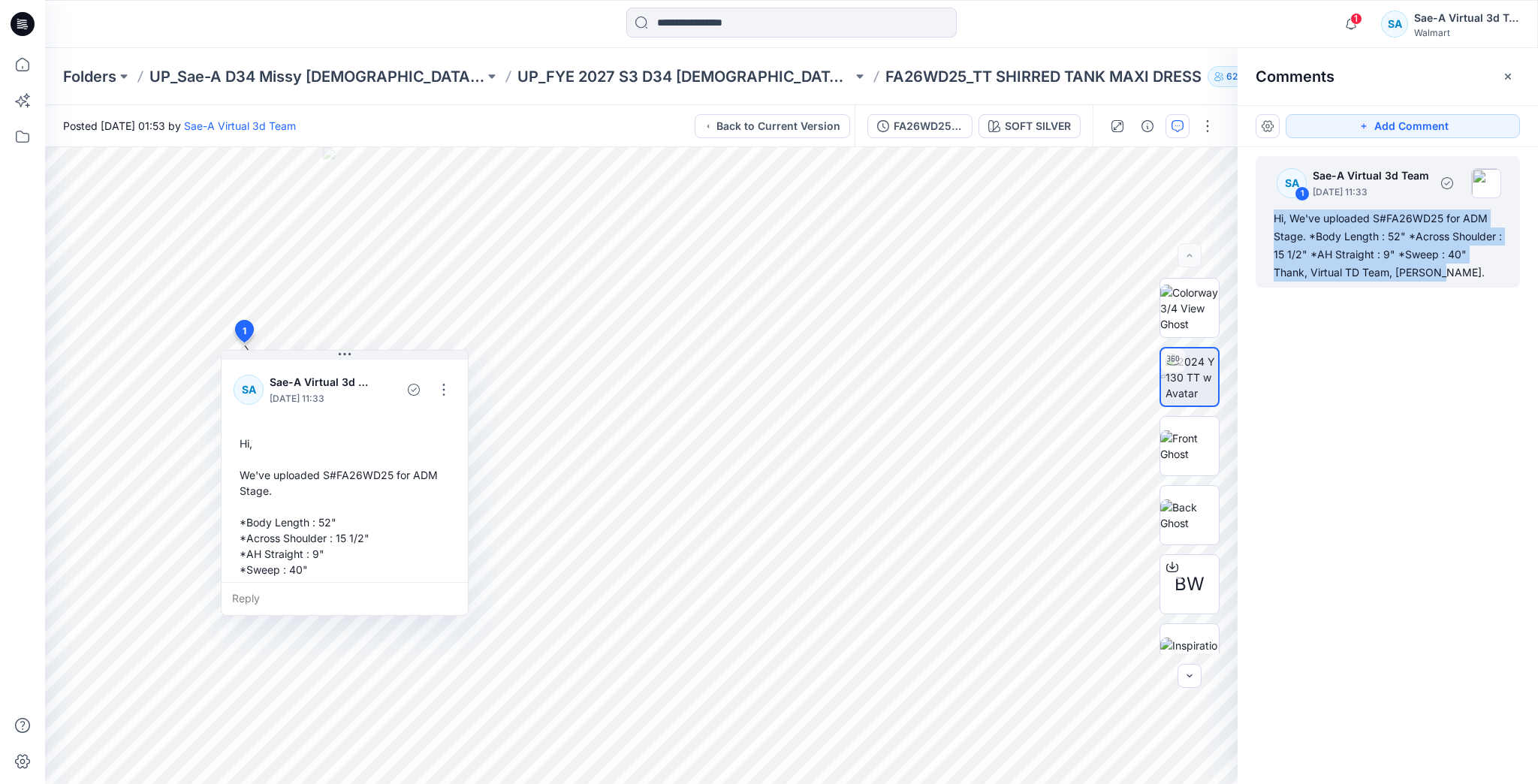
drag, startPoint x: 1415, startPoint y: 271, endPoint x: 1274, endPoint y: 217, distance: 151.0
click at [1274, 217] on div "Hi, We've uploaded S#FA26WD25 for ADM Stage. *Body Length : 52" *Across Shoulde…" at bounding box center [1388, 245] width 228 height 72
click at [442, 388] on button "button" at bounding box center [443, 389] width 24 height 24
click at [449, 425] on p "Edit comment" at bounding box center [447, 424] width 67 height 16
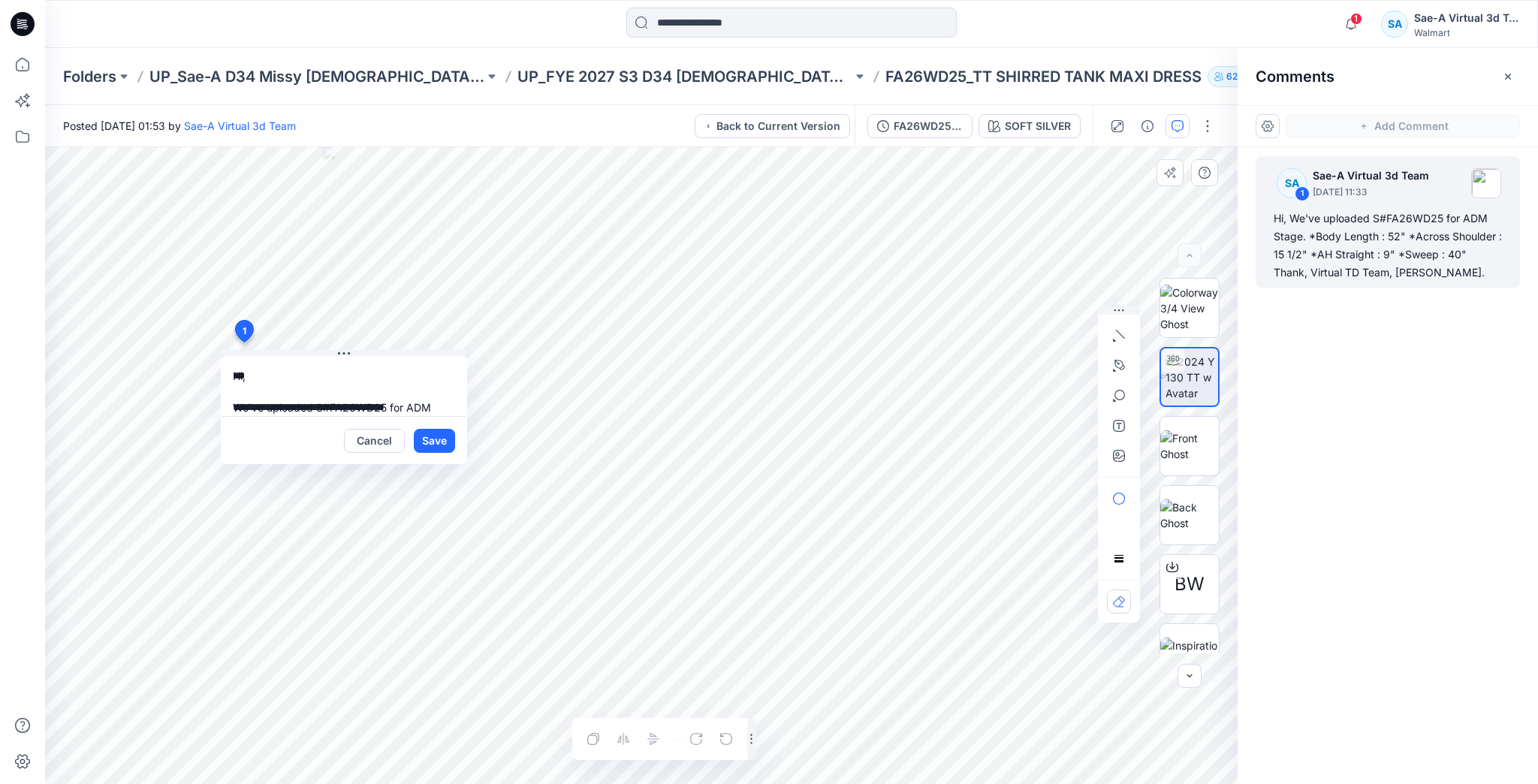
click at [166, 281] on div "**********" at bounding box center [641, 466] width 1193 height 637
click at [376, 444] on button "Cancel" at bounding box center [375, 440] width 61 height 24
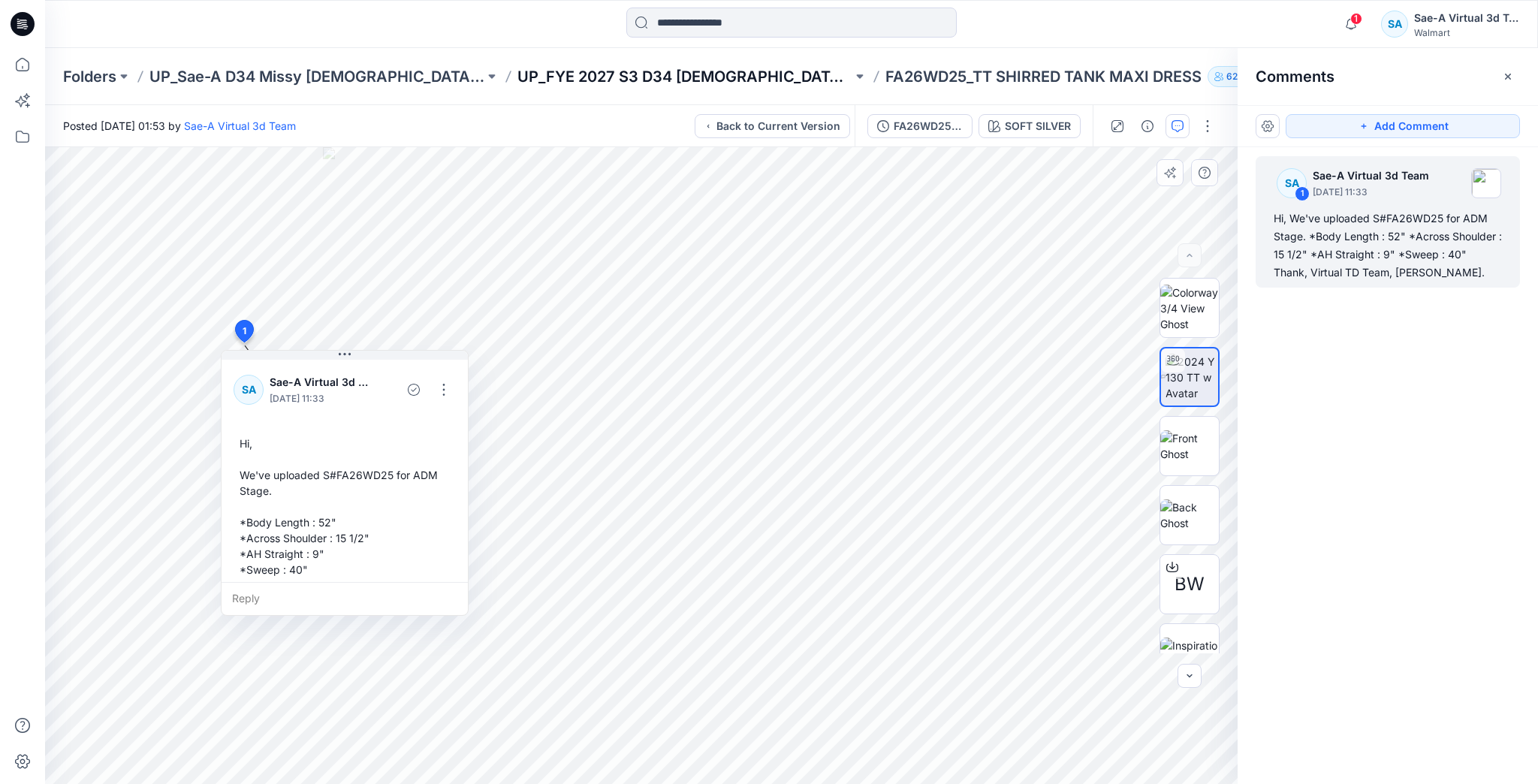
click at [646, 81] on p "UP_FYE 2027 S3 D34 Ladies Dresses" at bounding box center [684, 77] width 335 height 21
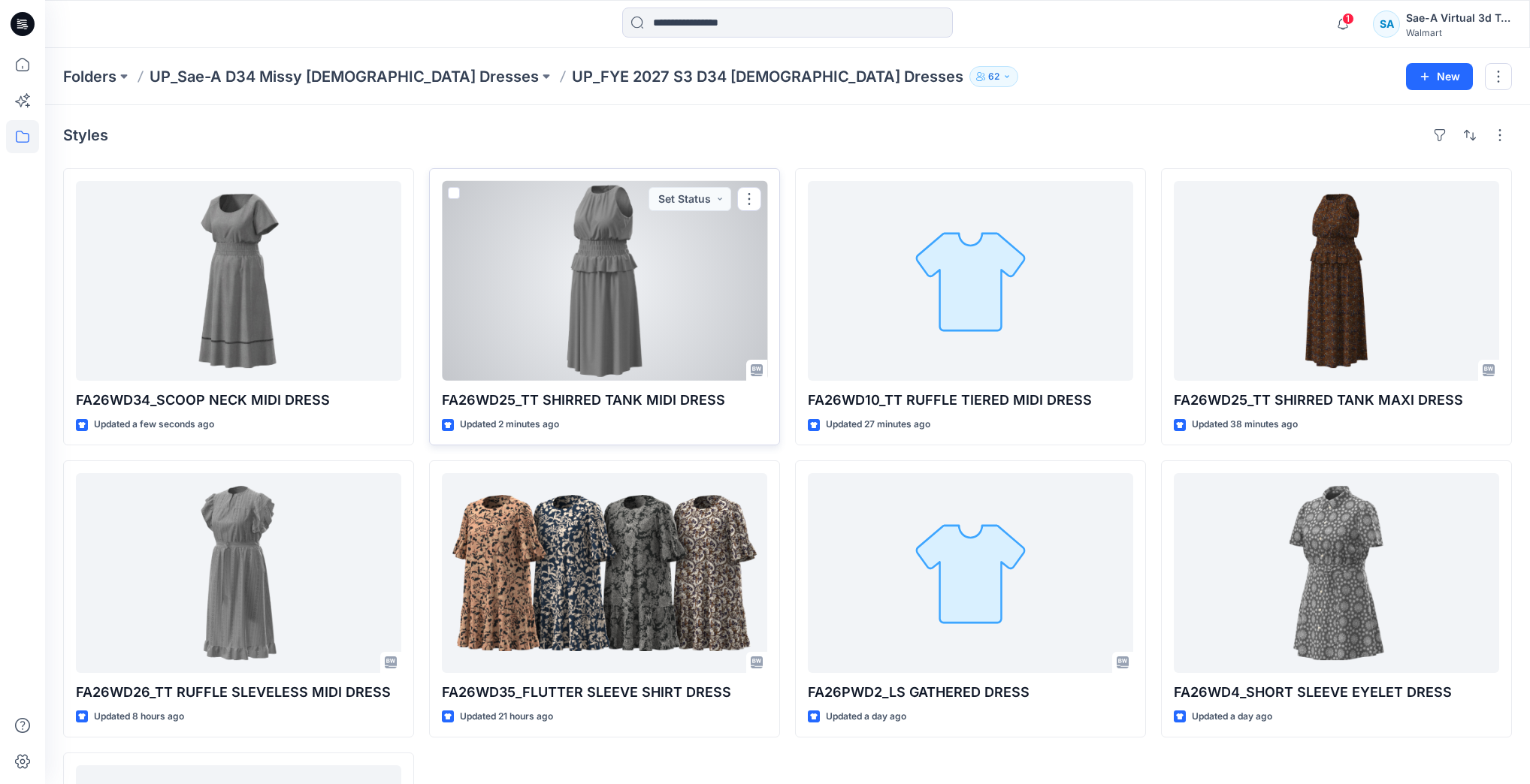
click at [684, 274] on div at bounding box center [605, 280] width 325 height 200
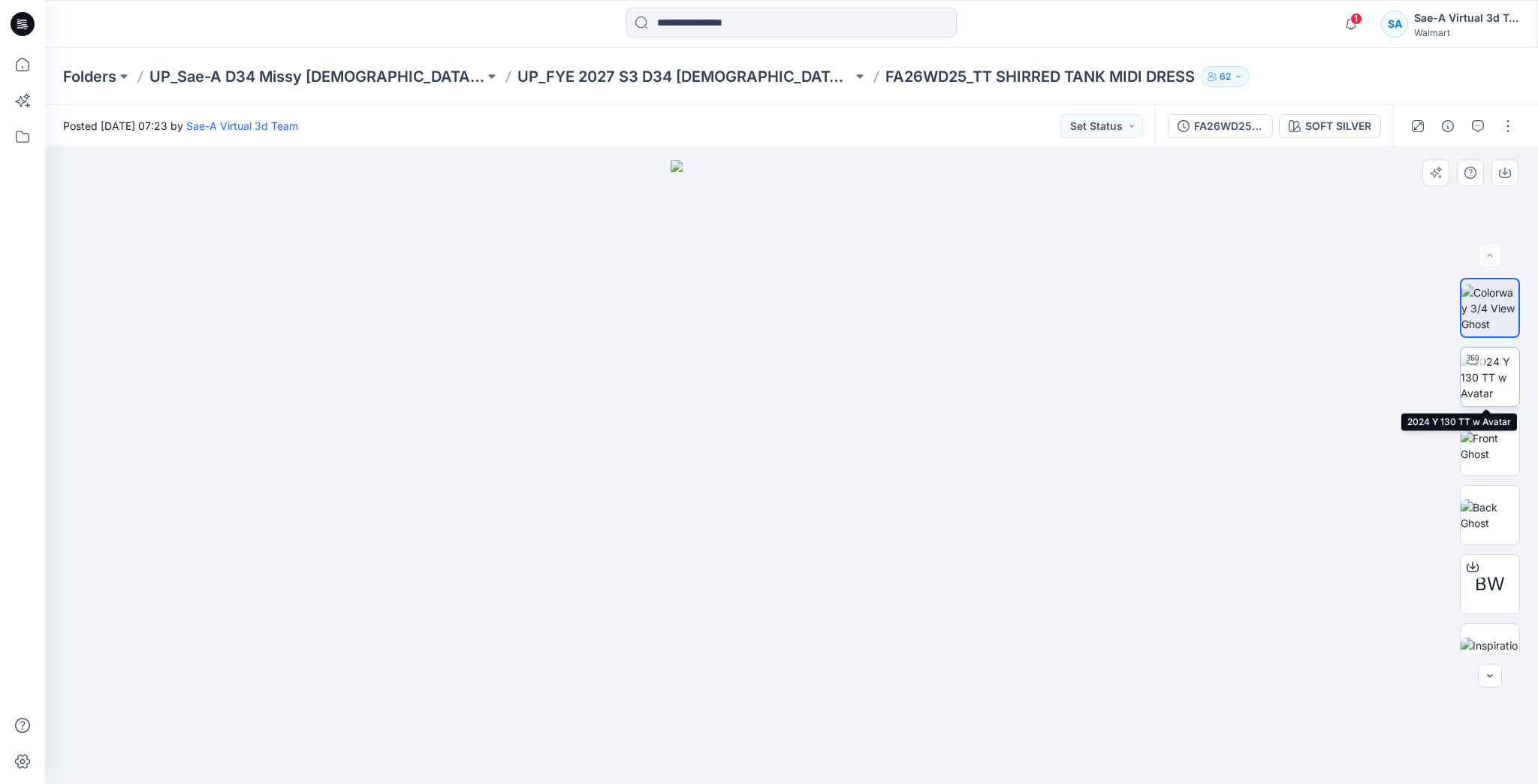
click at [1506, 373] on img at bounding box center [1490, 377] width 59 height 48
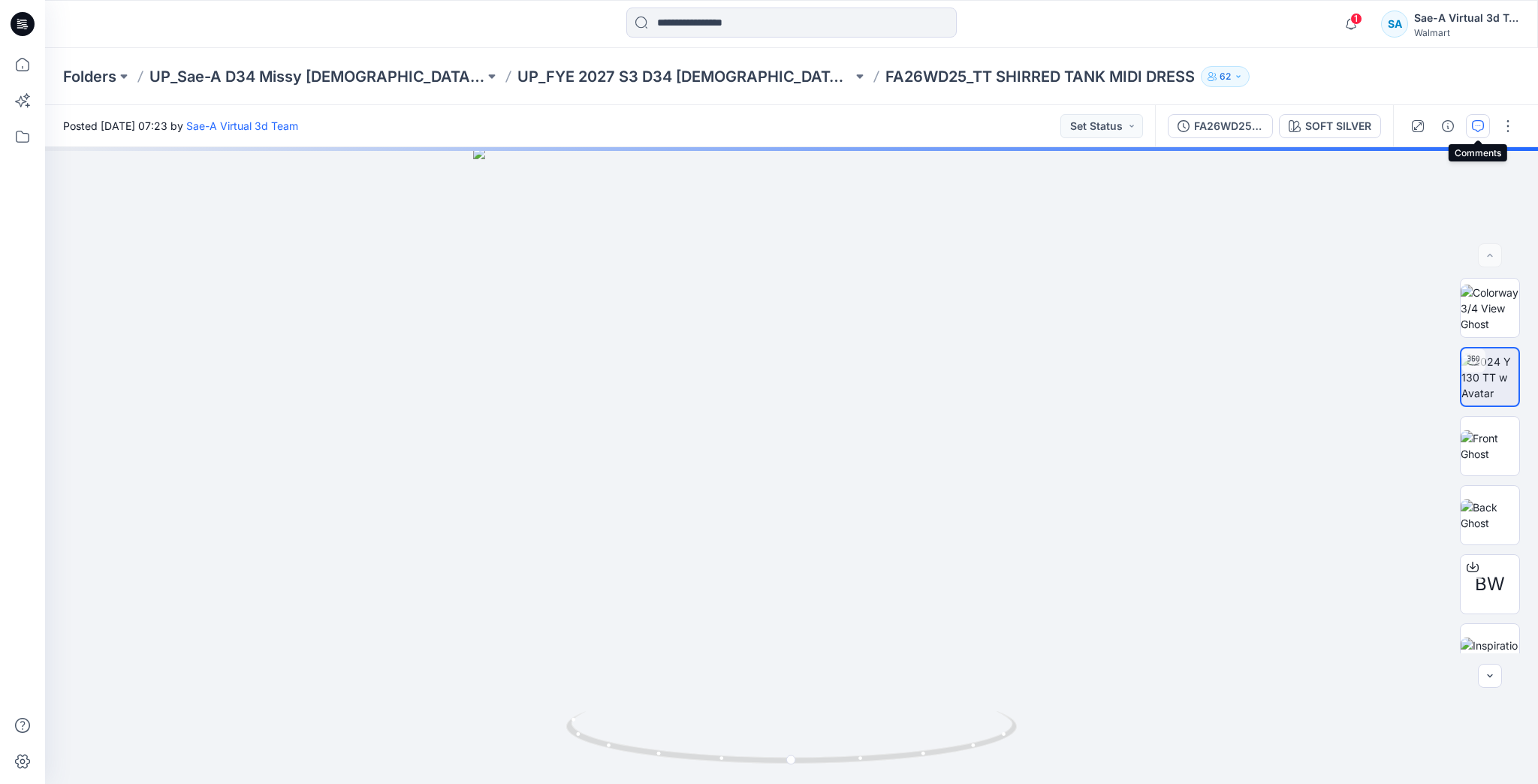
click at [1475, 119] on button "button" at bounding box center [1477, 125] width 24 height 24
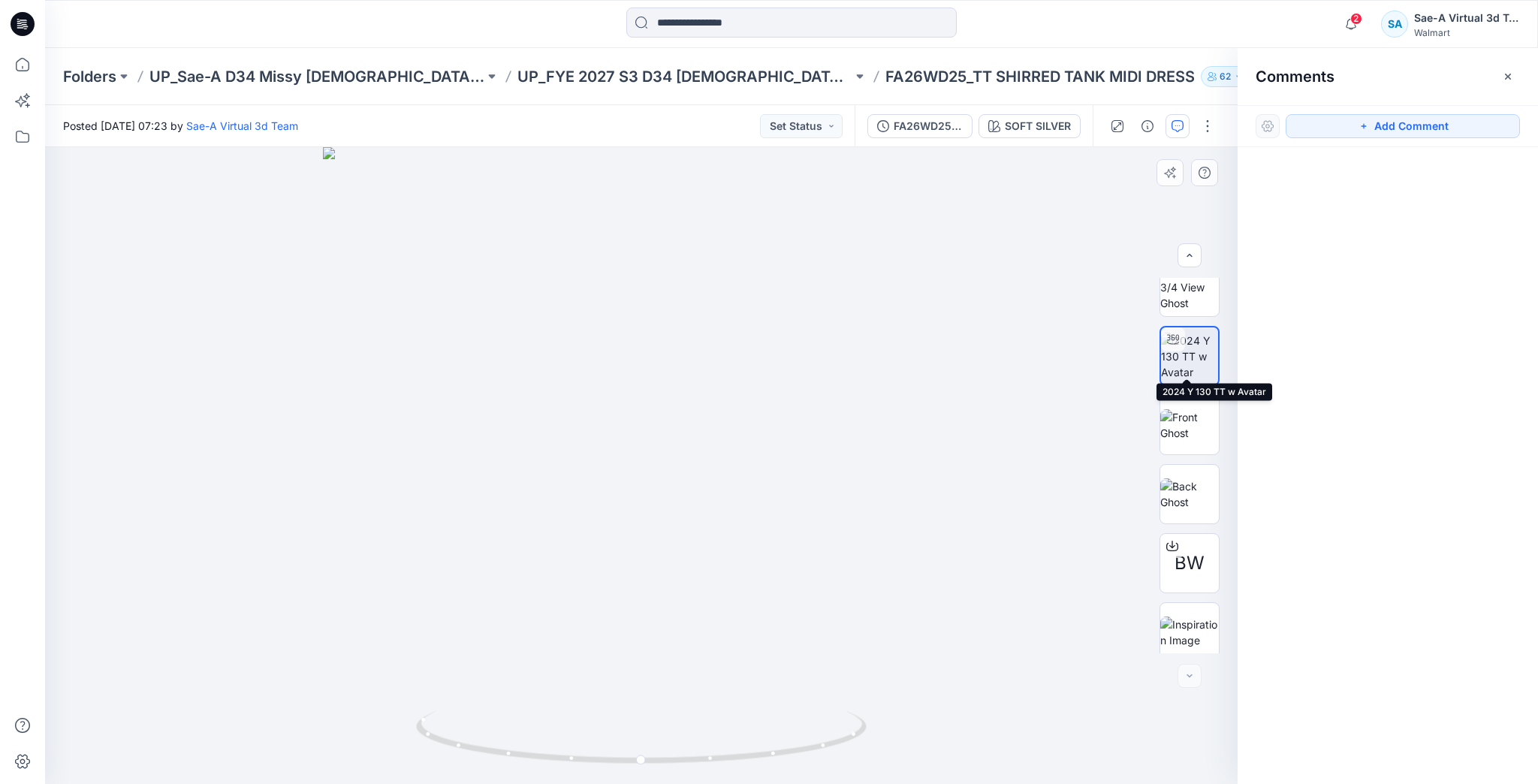
scroll to position [30, 0]
click at [1451, 122] on button "Add Comment" at bounding box center [1403, 125] width 235 height 24
click at [210, 366] on div "1" at bounding box center [641, 466] width 1193 height 637
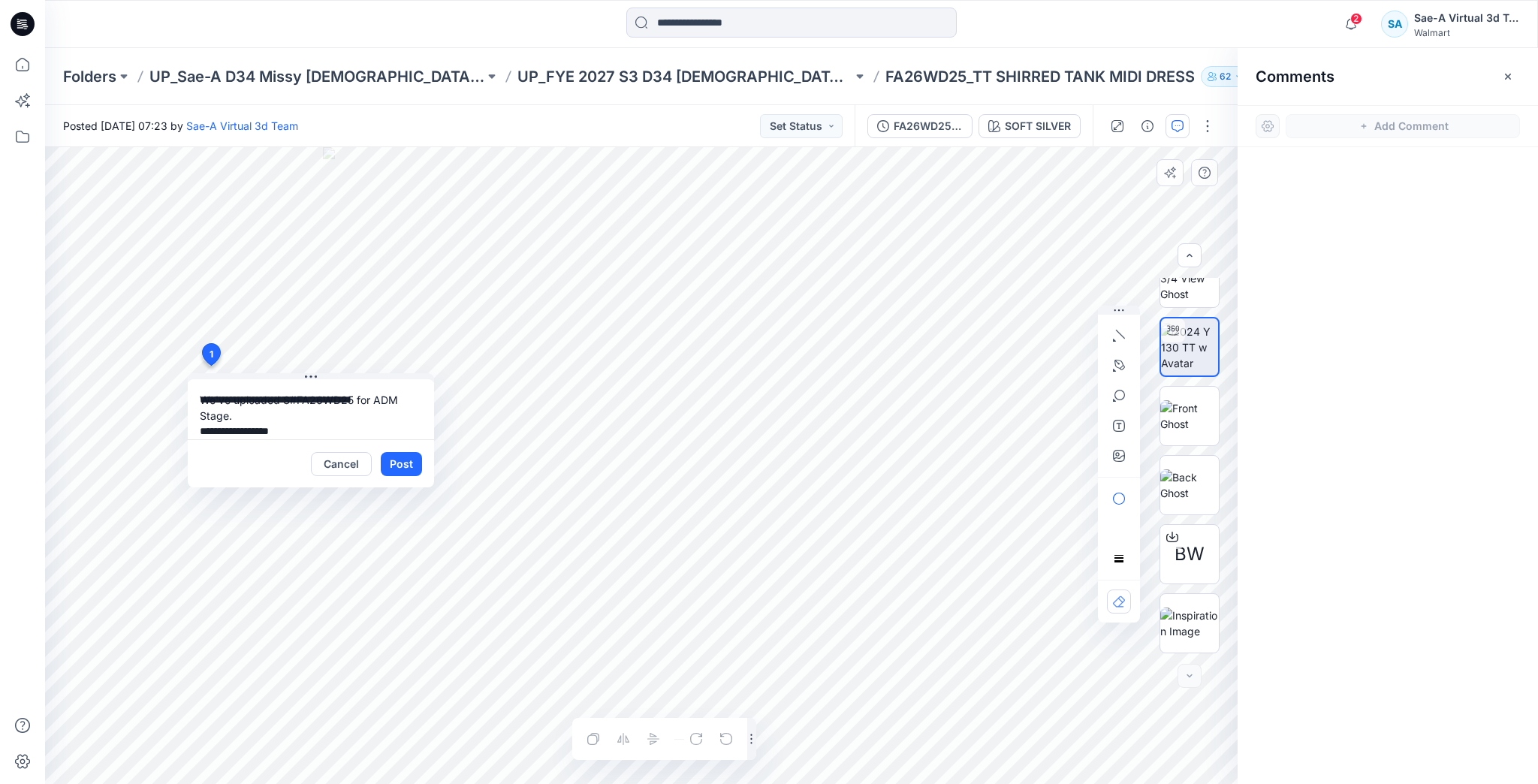
scroll to position [0, 0]
drag, startPoint x: 289, startPoint y: 402, endPoint x: 279, endPoint y: 402, distance: 10.0
click at [279, 402] on textarea "**********" at bounding box center [311, 409] width 246 height 60
type textarea "**********"
click at [345, 397] on textarea "**********" at bounding box center [311, 409] width 246 height 60
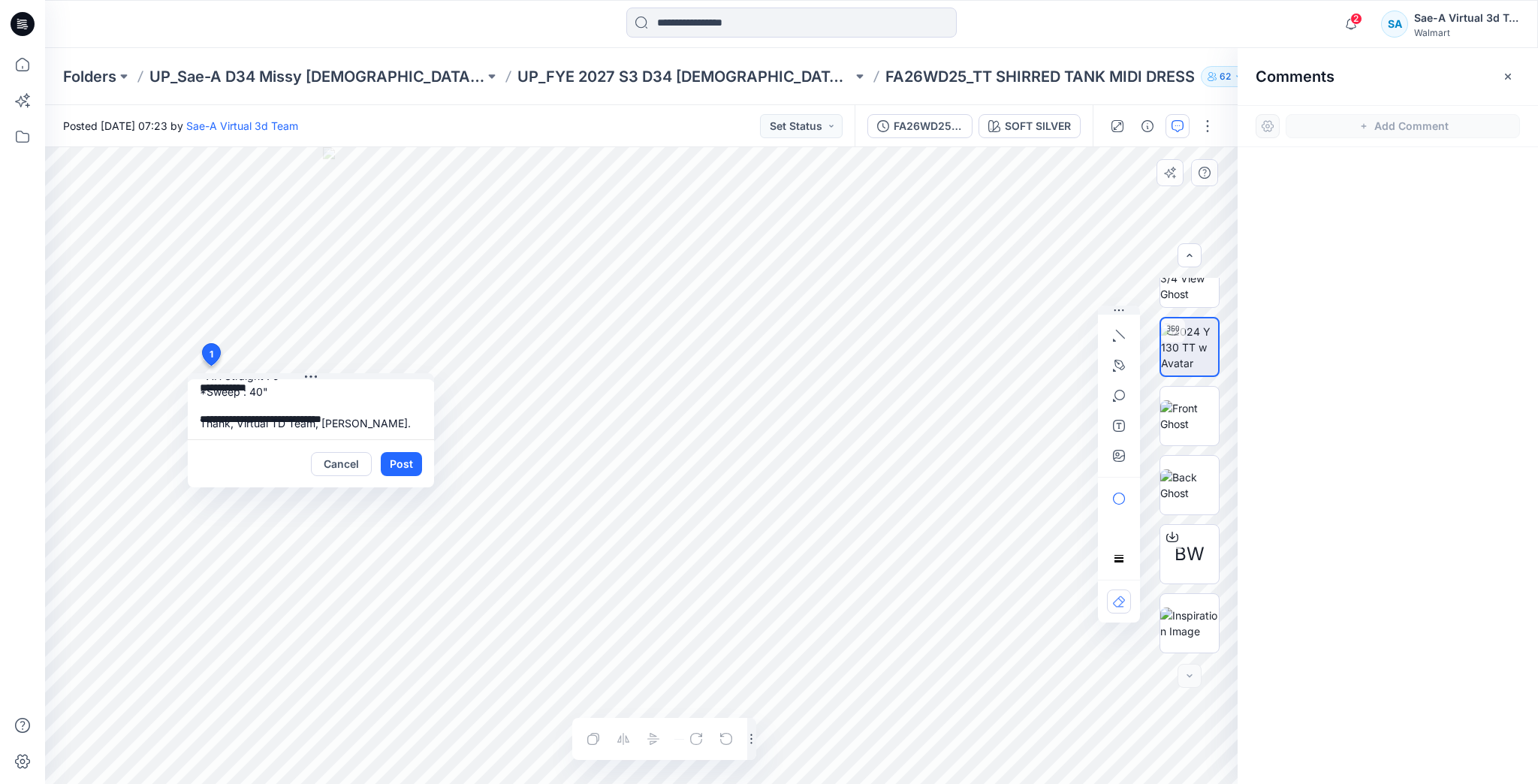
scroll to position [138, 0]
click at [407, 460] on button "Post" at bounding box center [401, 464] width 41 height 24
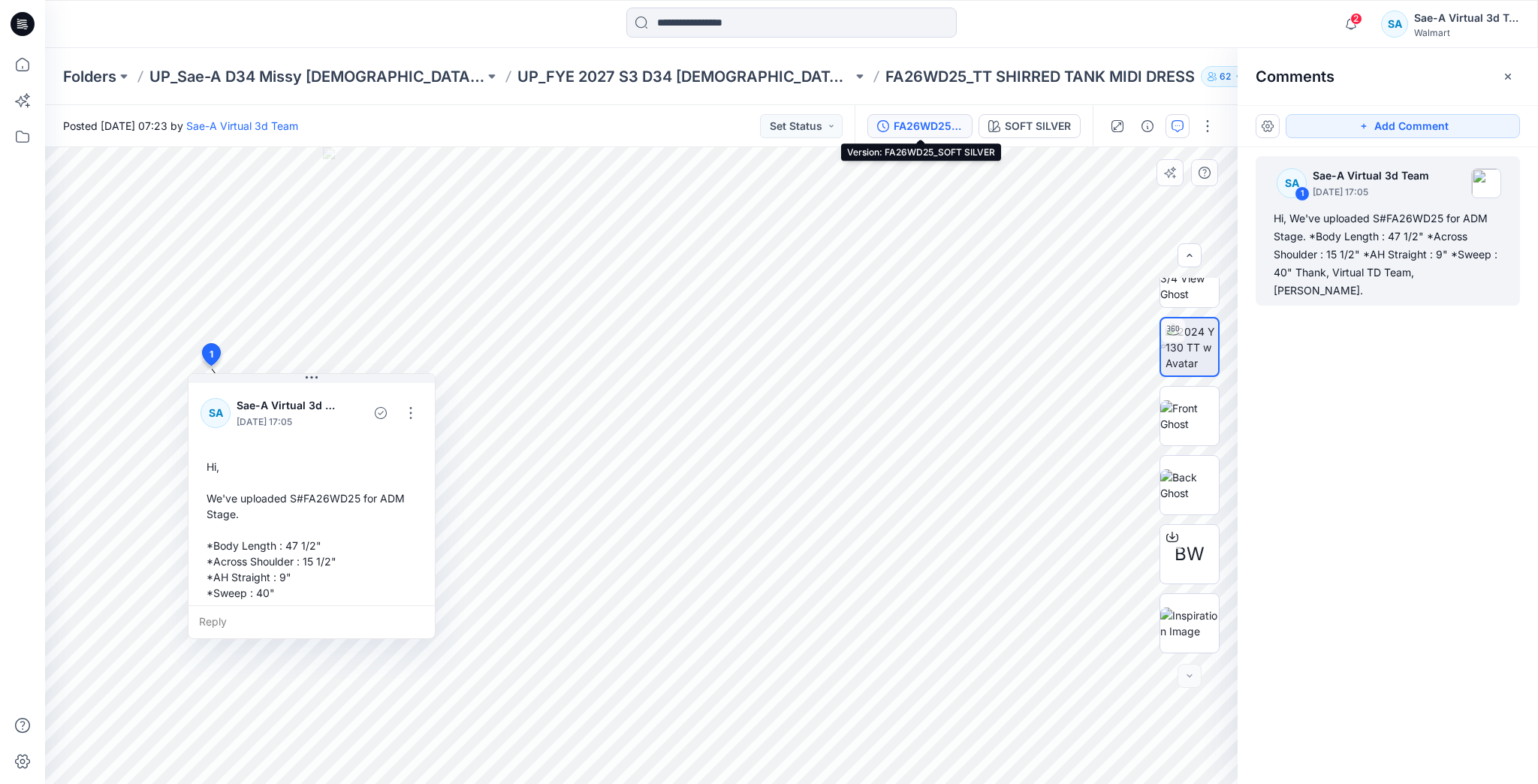
click at [936, 130] on div "FA26WD25_SOFT SILVER" at bounding box center [928, 125] width 69 height 16
